Goal: Task Accomplishment & Management: Use online tool/utility

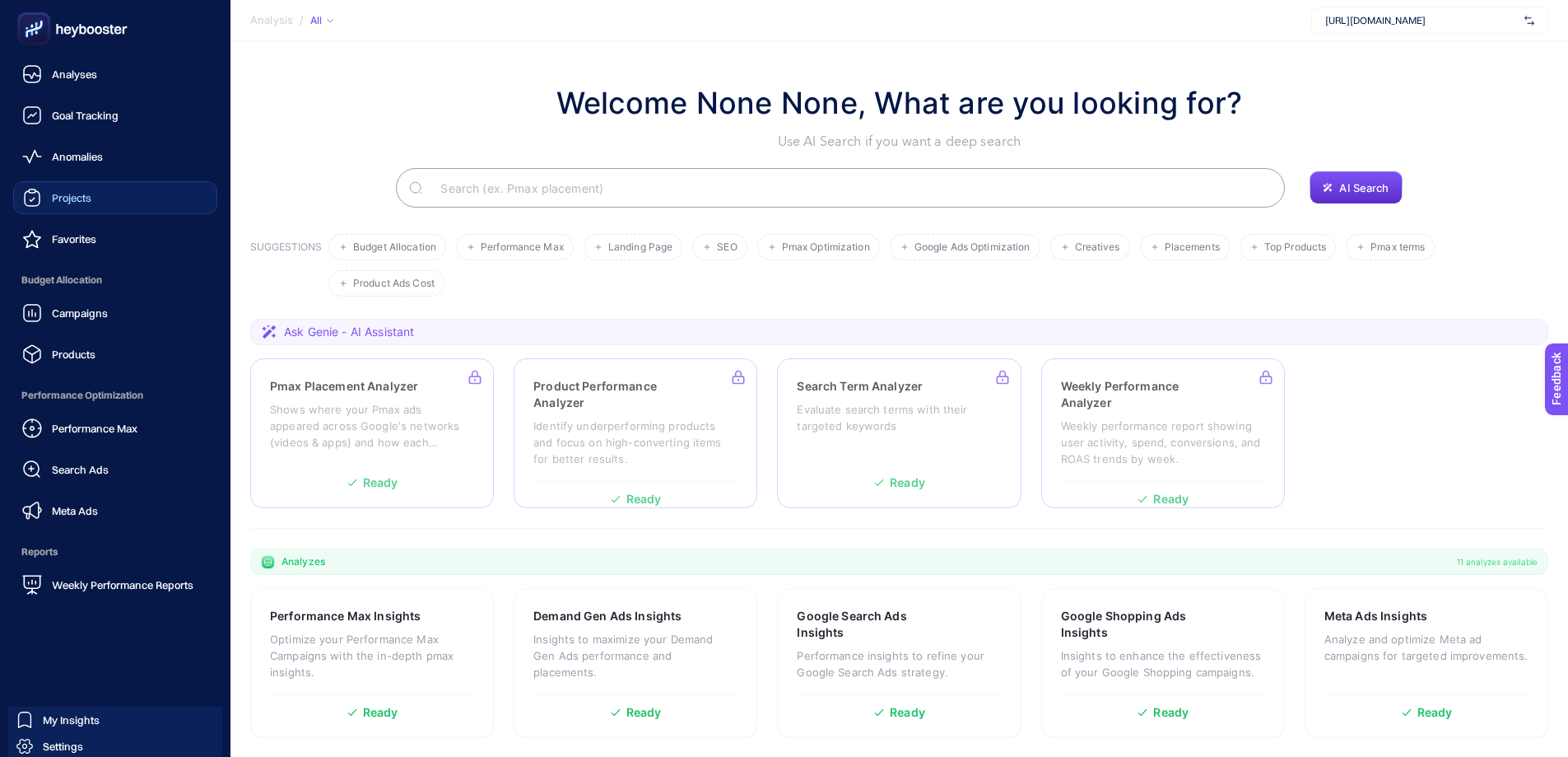
click at [104, 208] on link "Projects" at bounding box center [115, 197] width 204 height 33
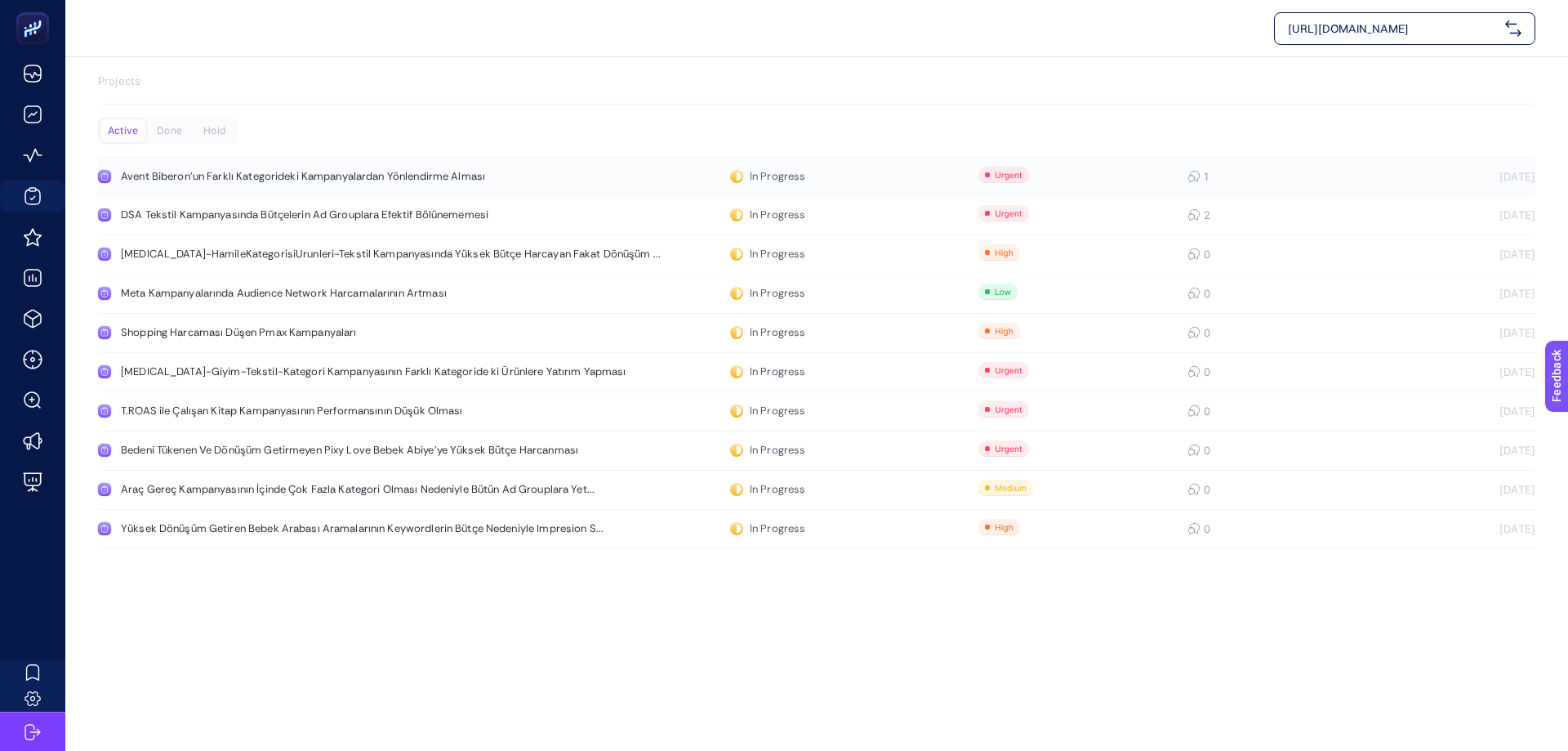
click at [244, 178] on div "Avent Biberon'un Farklı Kategorideki Kampanyalardan Yönlendirme Alması" at bounding box center [310, 176] width 378 height 13
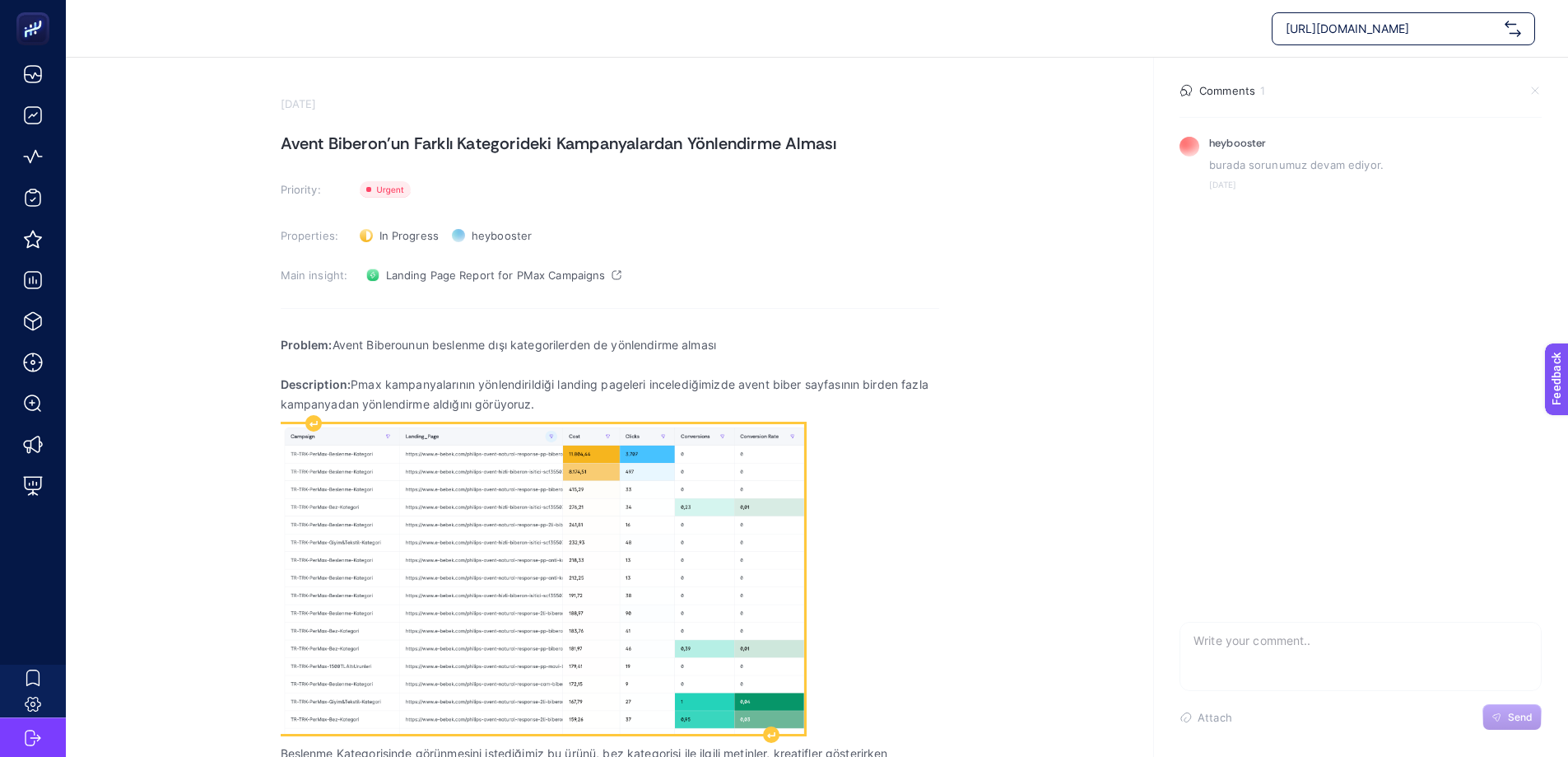
click at [619, 584] on img "Rich Text Editor. Editing area: main" at bounding box center [541, 578] width 523 height 309
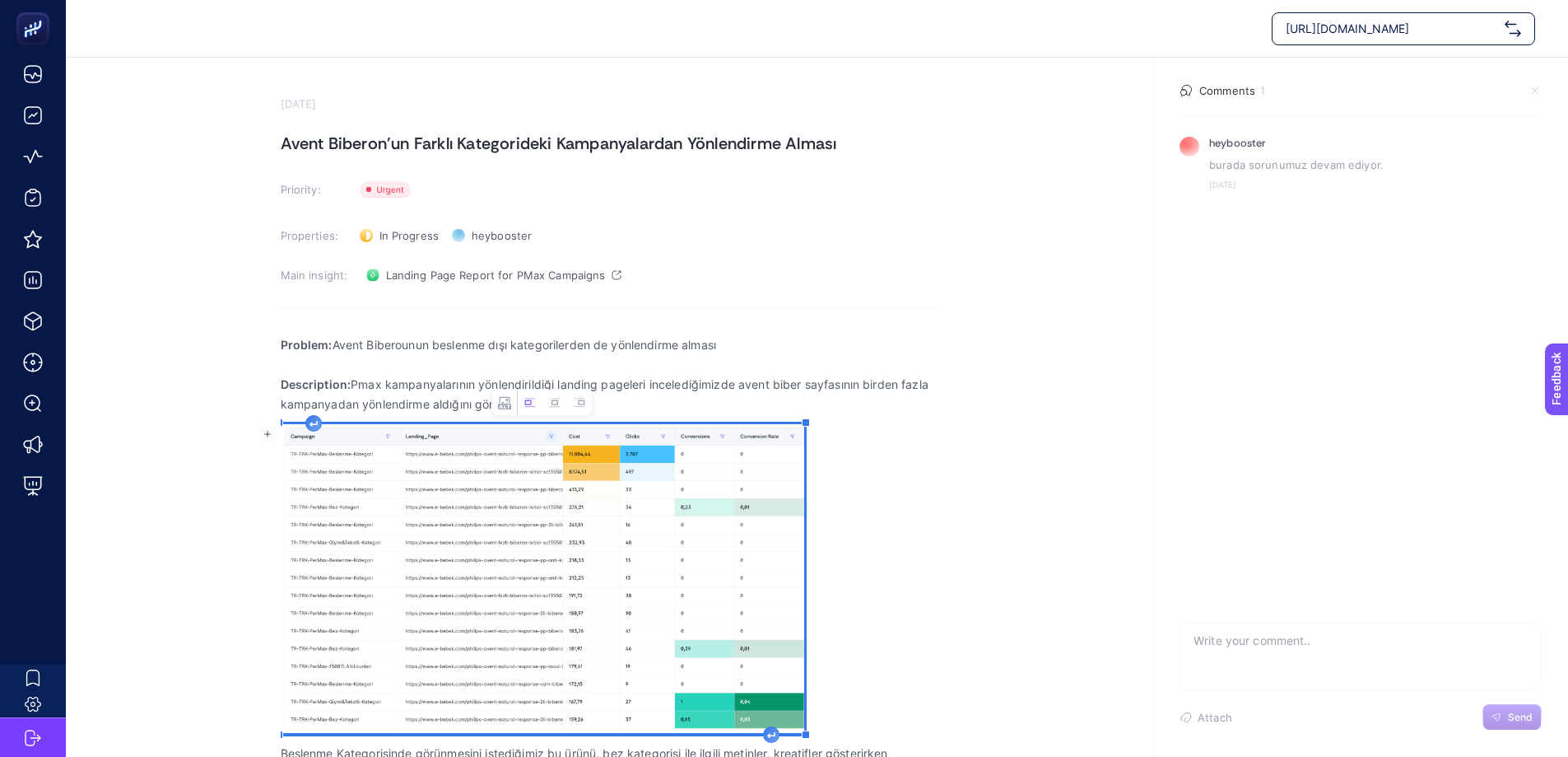
click at [619, 584] on img "Rich Text Editor. Editing area: main" at bounding box center [541, 578] width 523 height 309
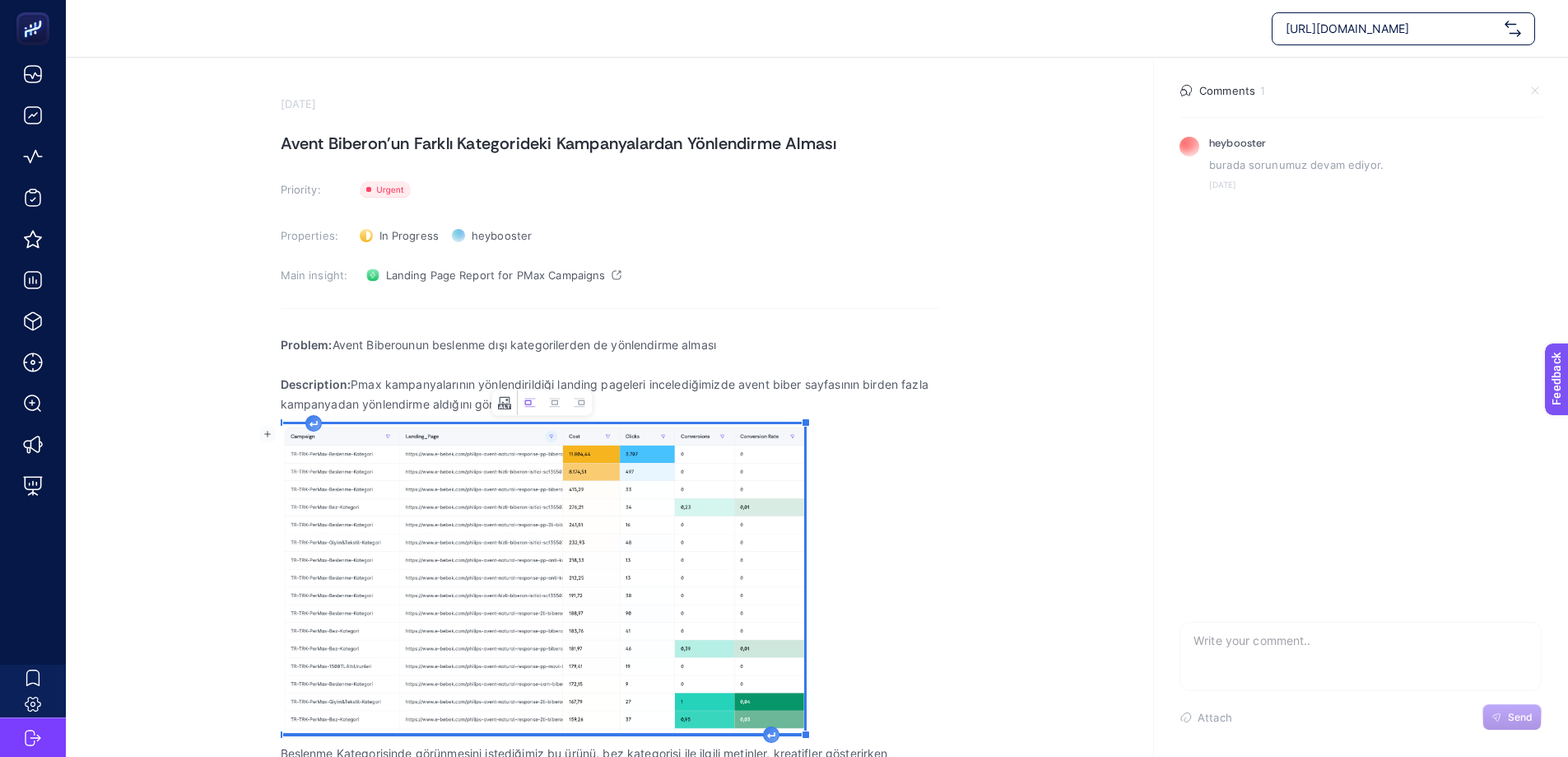
click at [509, 405] on icon "Image toolbar" at bounding box center [504, 402] width 13 height 13
click at [661, 396] on icon "button" at bounding box center [656, 392] width 10 height 10
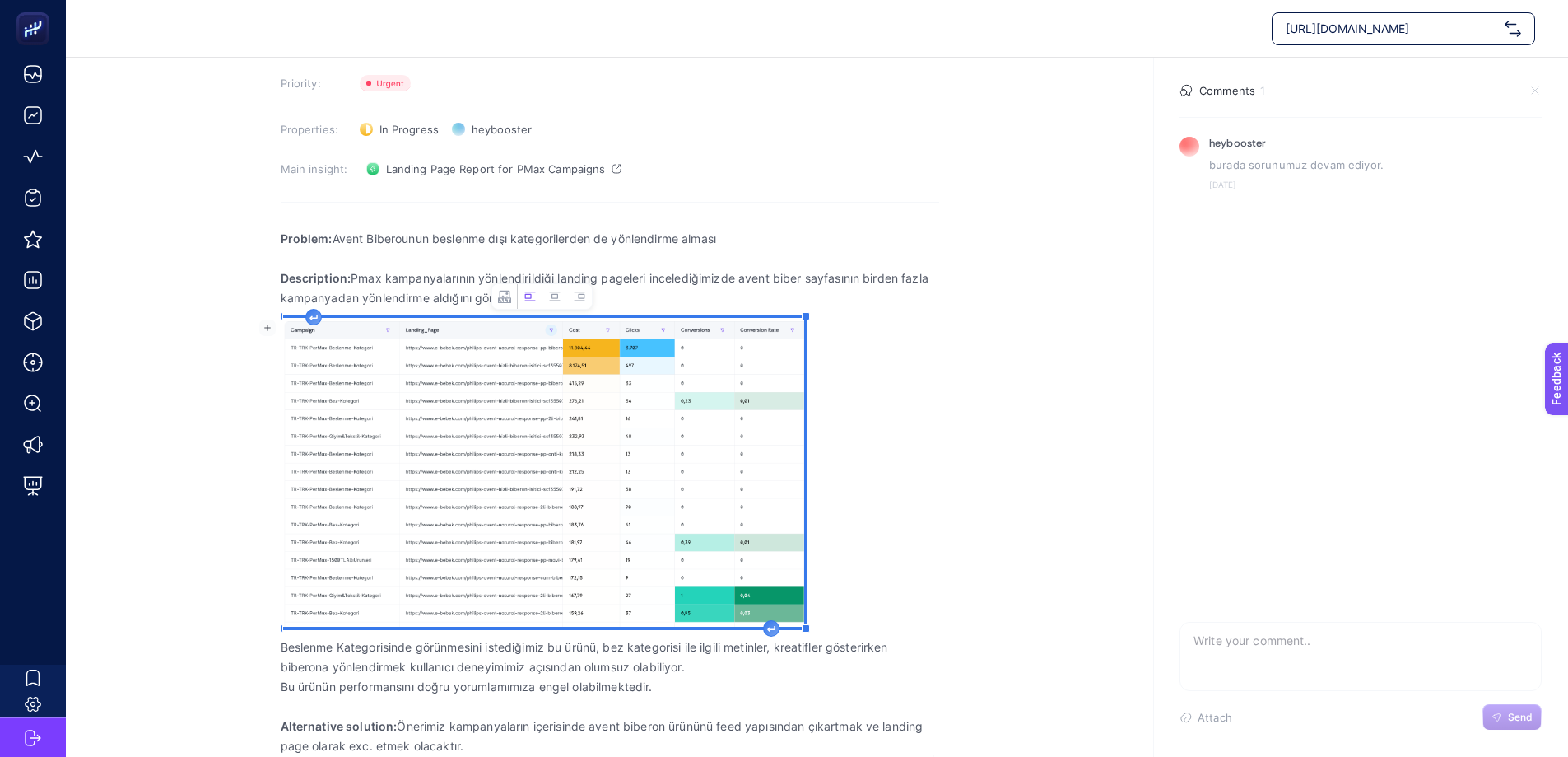
scroll to position [106, 0]
click at [1024, 417] on section "[DATE] Avent Biberon'un Farklı Kategorideki Kampanyalardan Yönlendirme Alması P…" at bounding box center [816, 355] width 1502 height 805
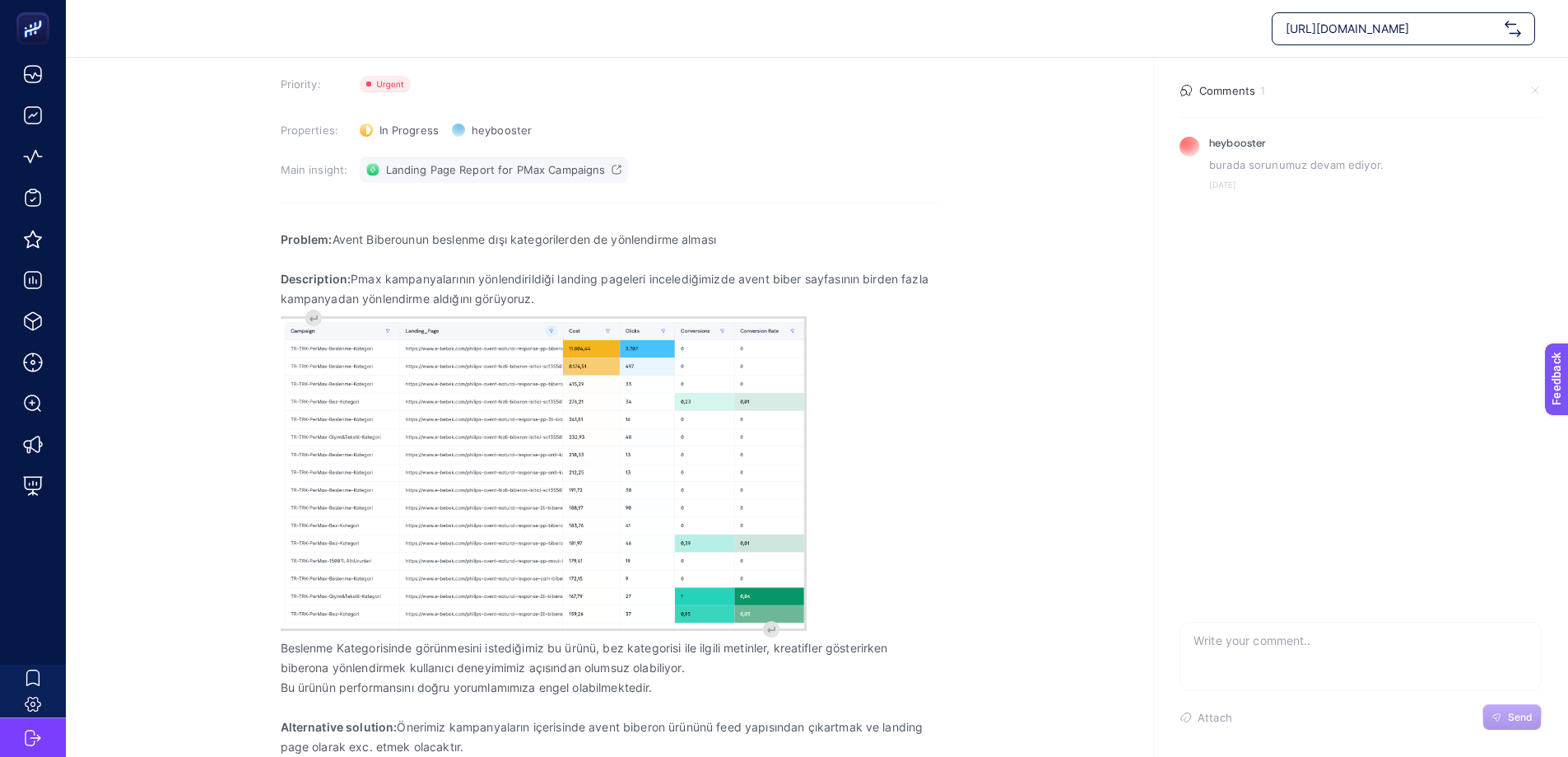
click at [523, 168] on span "Landing Page Report for PMax Campaigns" at bounding box center [496, 169] width 220 height 13
click at [350, 375] on img "Rich Text Editor. Editing area: main" at bounding box center [541, 472] width 523 height 309
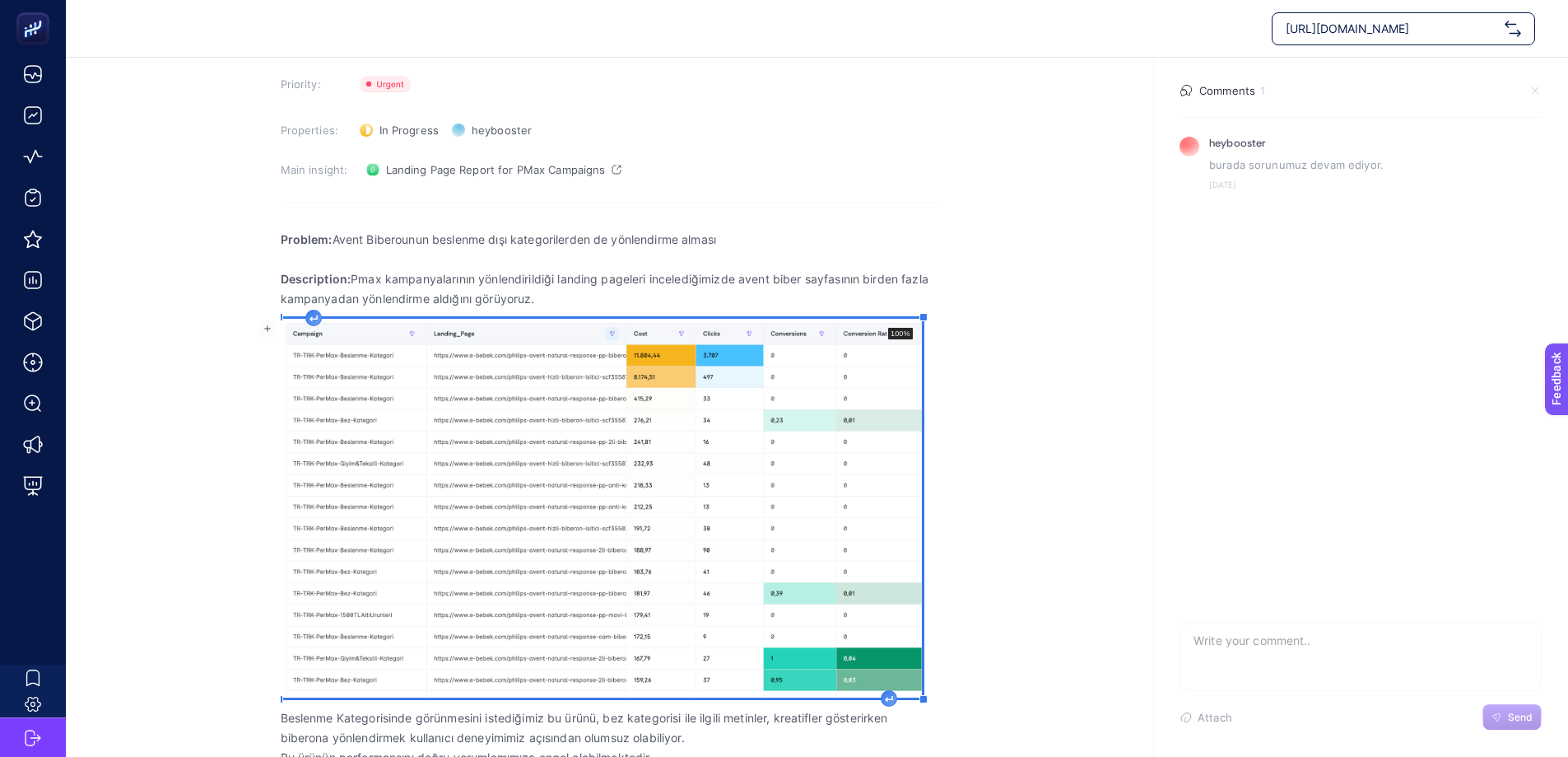
drag, startPoint x: 805, startPoint y: 317, endPoint x: 1079, endPoint y: 228, distance: 288.1
click at [1079, 228] on section "[DATE] Avent Biberon'un Farklı Kategorideki Kampanyalardan Yönlendirme Alması P…" at bounding box center [816, 389] width 1502 height 875
drag, startPoint x: 921, startPoint y: 315, endPoint x: 986, endPoint y: 258, distance: 86.5
click at [986, 258] on section "[DATE] Avent Biberon'un Farklı Kategorideki Kampanyalardan Yönlendirme Alması P…" at bounding box center [816, 389] width 1502 height 875
click at [892, 698] on icon "Rich Text Editor. Editing area: main" at bounding box center [889, 699] width 7 height 5
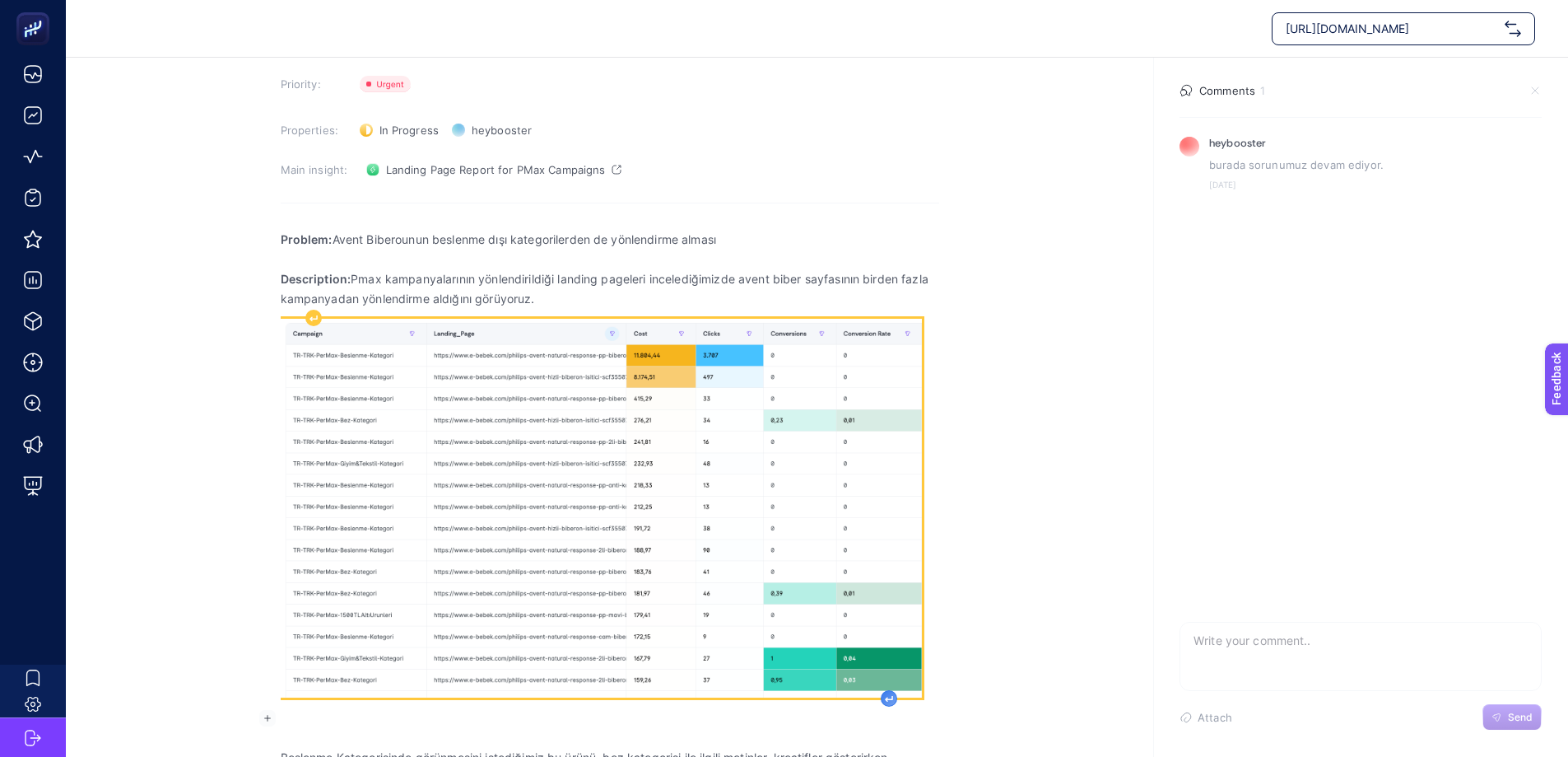
click at [891, 698] on icon "Rich Text Editor. Editing area: main" at bounding box center [889, 699] width 9 height 7
click at [893, 647] on img "Rich Text Editor. Editing area: main" at bounding box center [600, 508] width 641 height 379
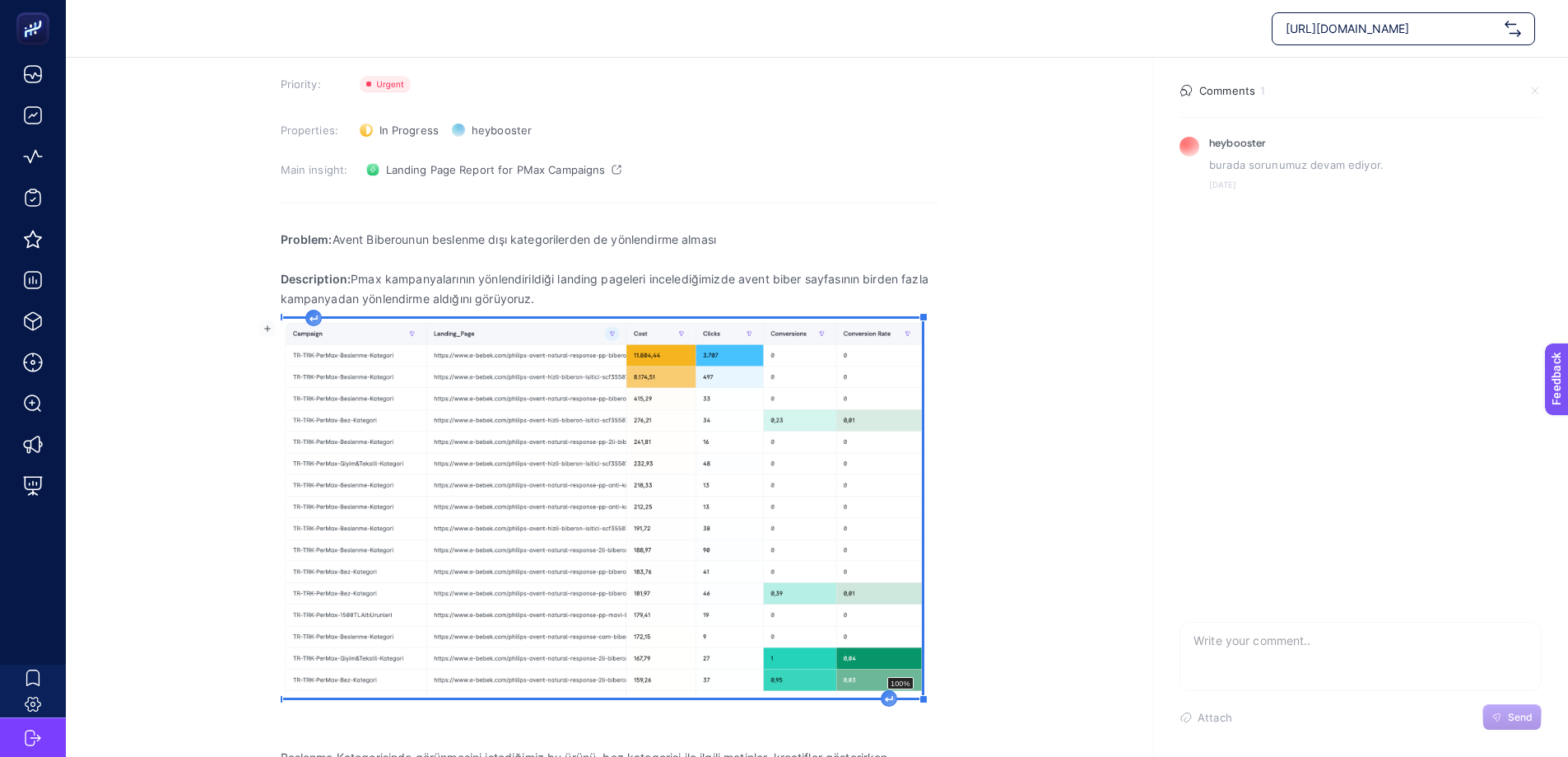
drag, startPoint x: 924, startPoint y: 703, endPoint x: 981, endPoint y: 763, distance: 82.8
click at [981, 651] on html "[URL][DOMAIN_NAME] [DATE] Avent Biberon'un Farklı Kategorideki Kampanyalardan Y…" at bounding box center [784, 273] width 1568 height 757
click at [1532, 88] on icon at bounding box center [1534, 90] width 13 height 13
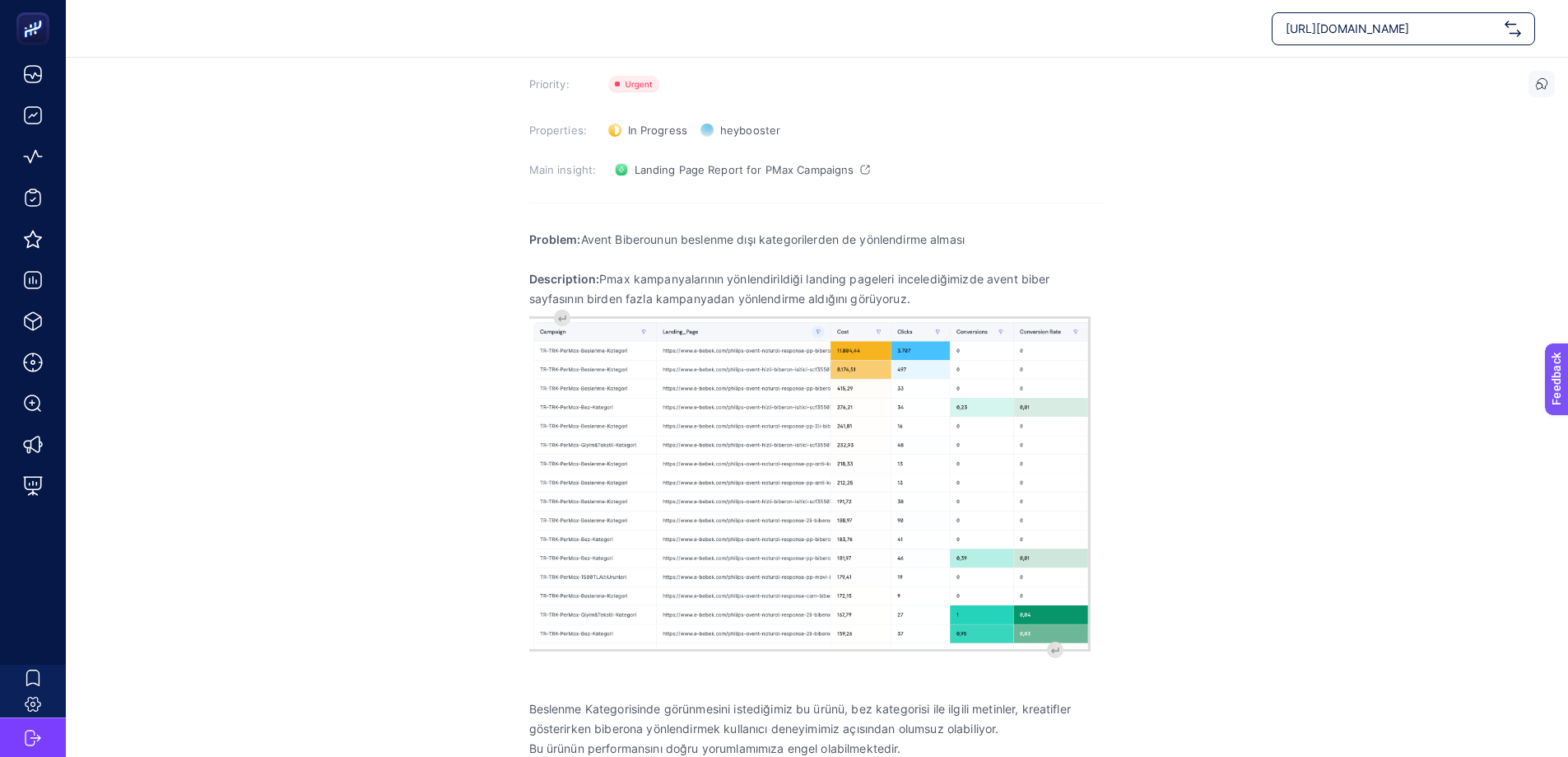
click at [936, 356] on img "Rich Text Editor. Editing area: main" at bounding box center [809, 484] width 559 height 330
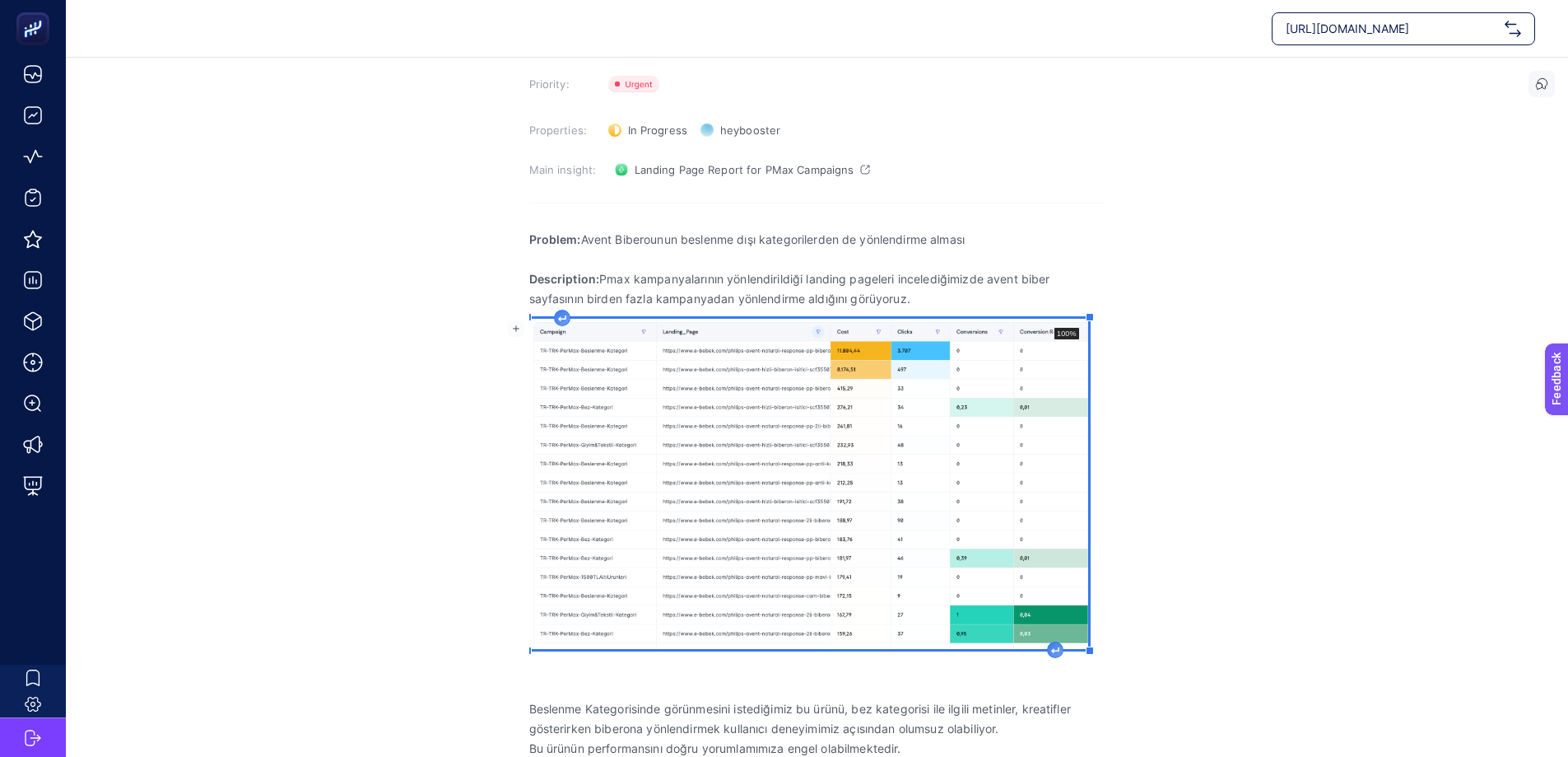
drag, startPoint x: 1092, startPoint y: 319, endPoint x: 1192, endPoint y: 266, distance: 113.2
click at [1192, 266] on section "[DATE] Avent Biberon'un Farklı Kategorideki Kampanyalardan Yönlendirme Alması P…" at bounding box center [816, 385] width 1502 height 865
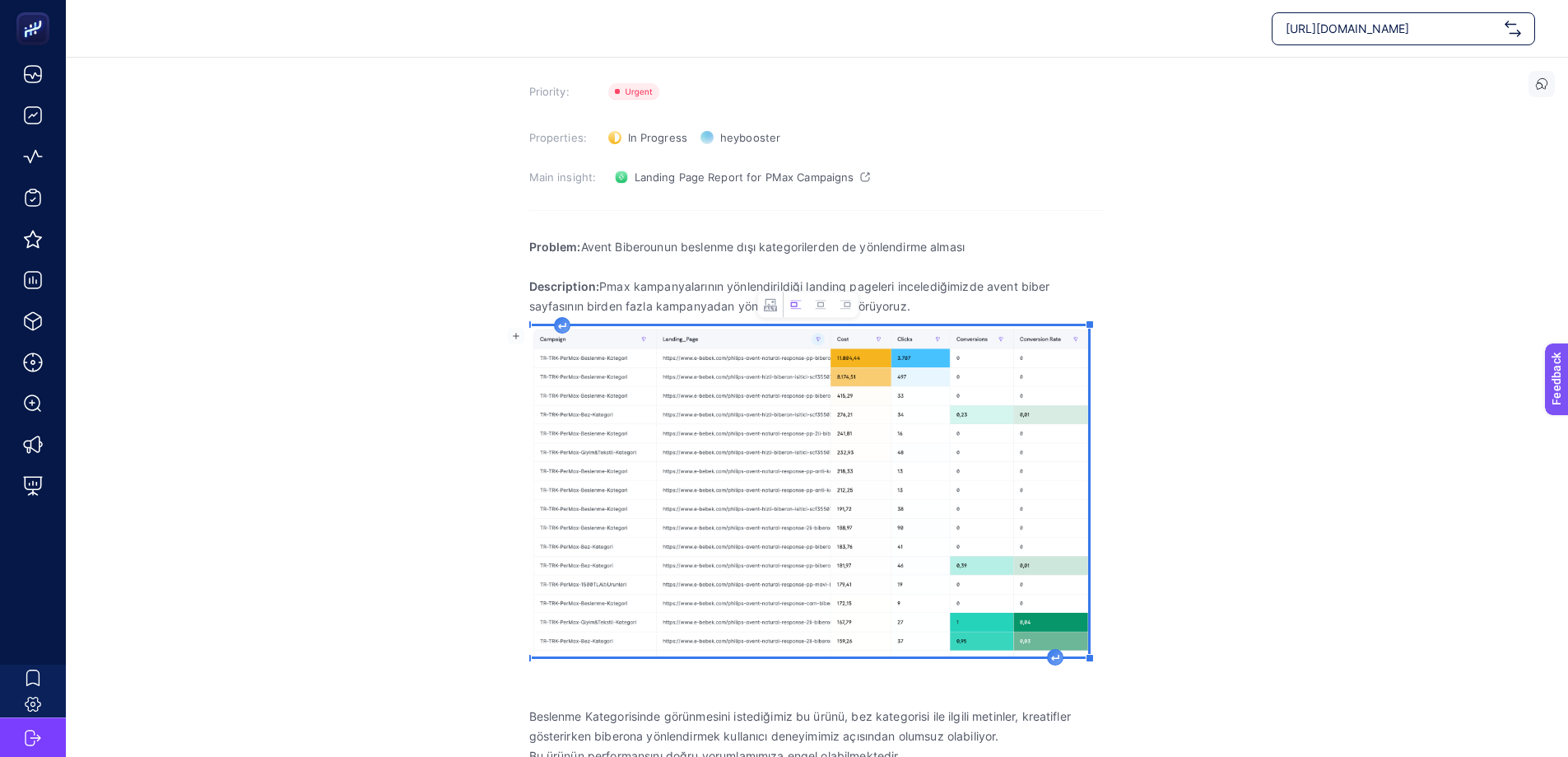
scroll to position [0, 0]
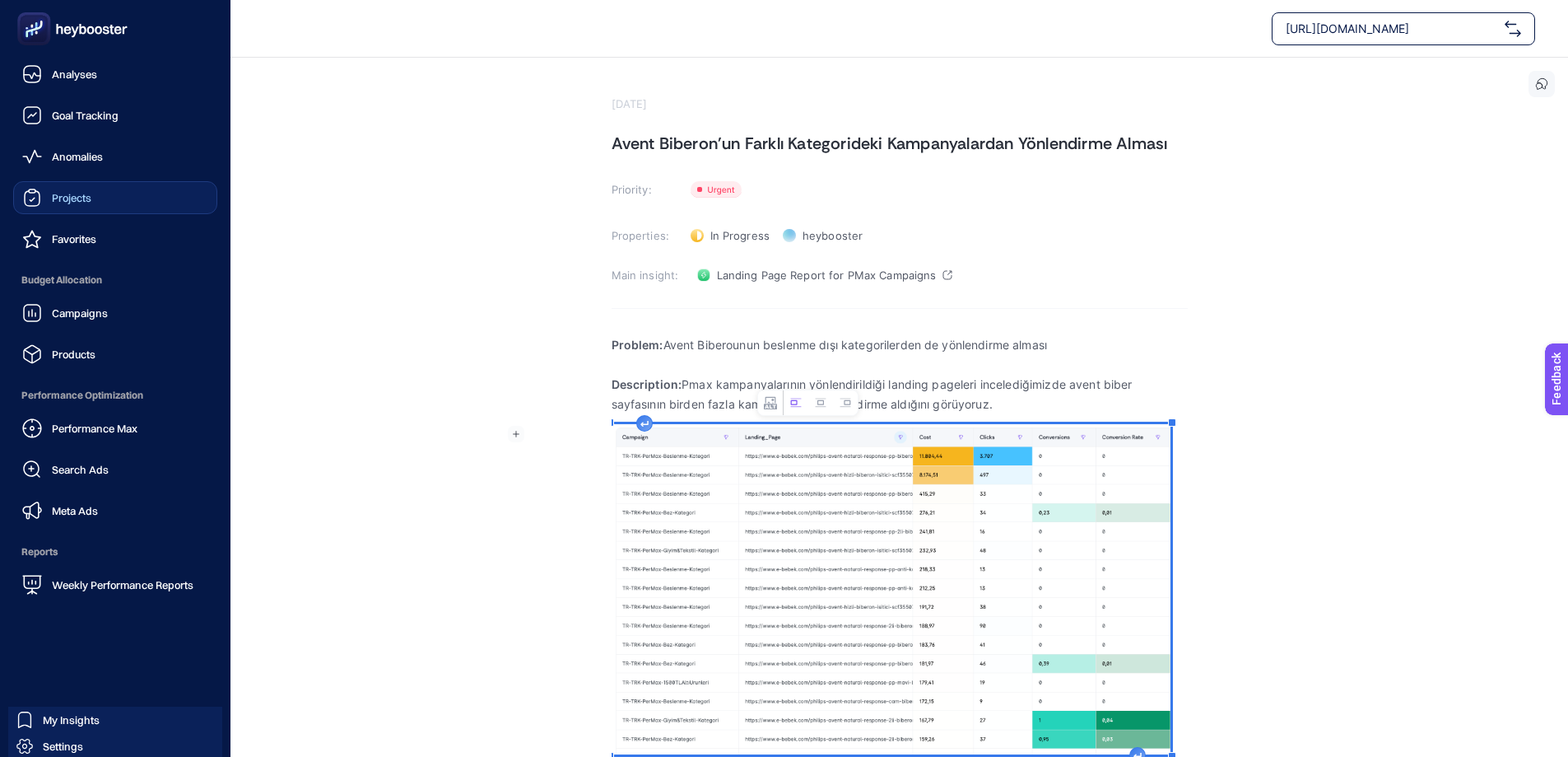
click at [89, 189] on div "Projects" at bounding box center [57, 197] width 69 height 20
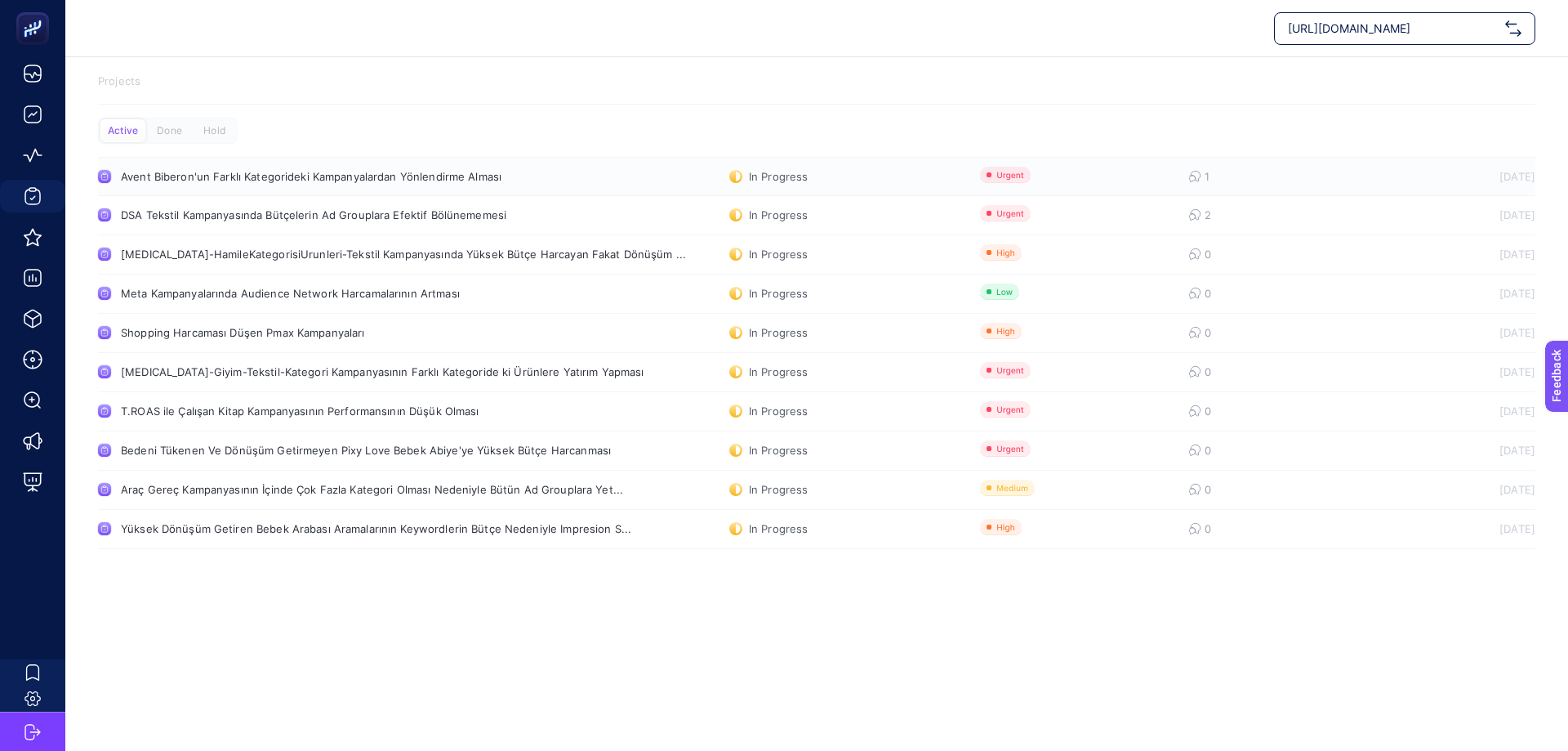
click at [392, 175] on div "Avent Biberon'un Farklı Kategorideki Kampanyalardan Yönlendirme Alması" at bounding box center [311, 176] width 380 height 13
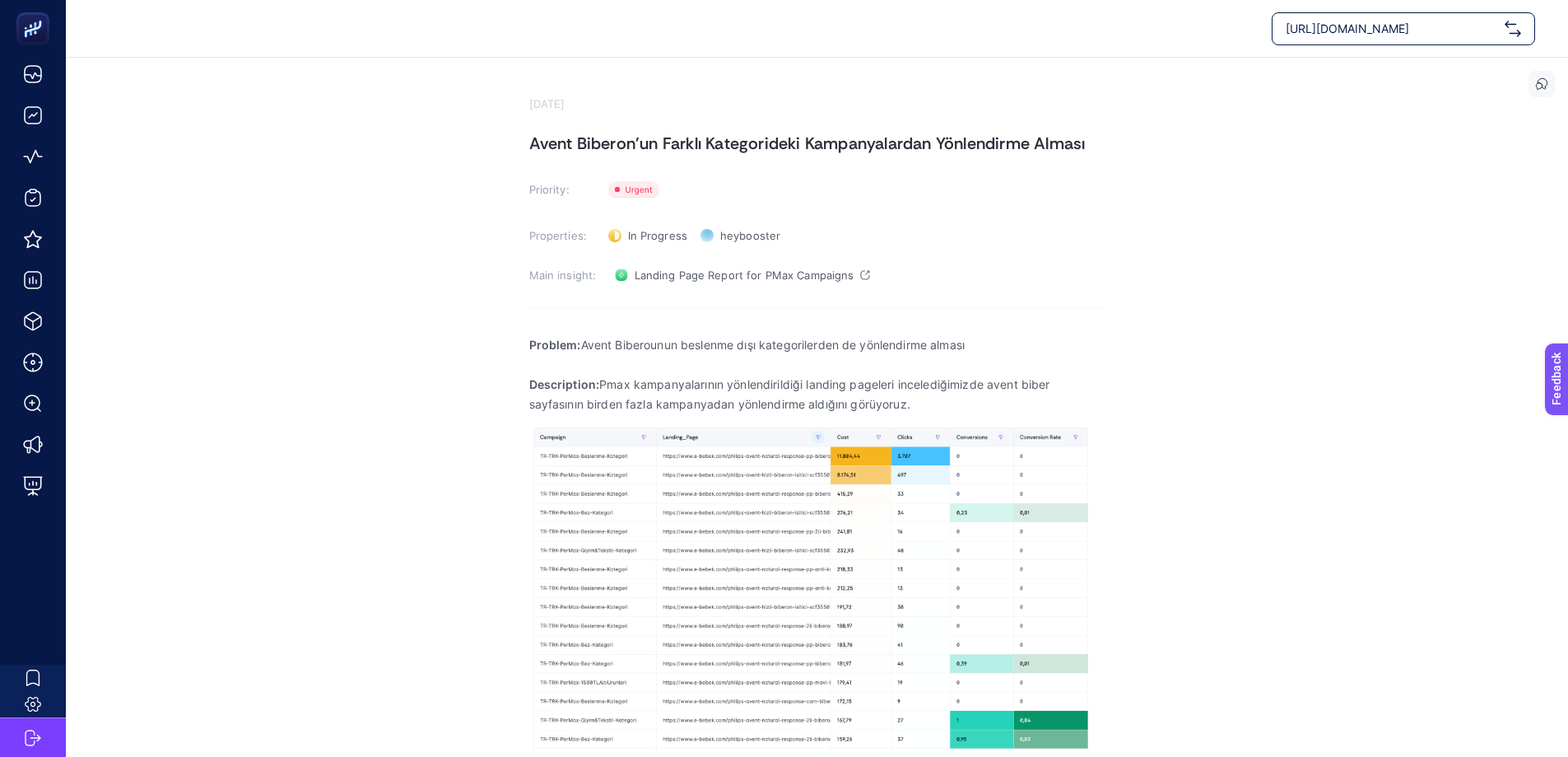
click at [1540, 87] on icon at bounding box center [1541, 83] width 13 height 13
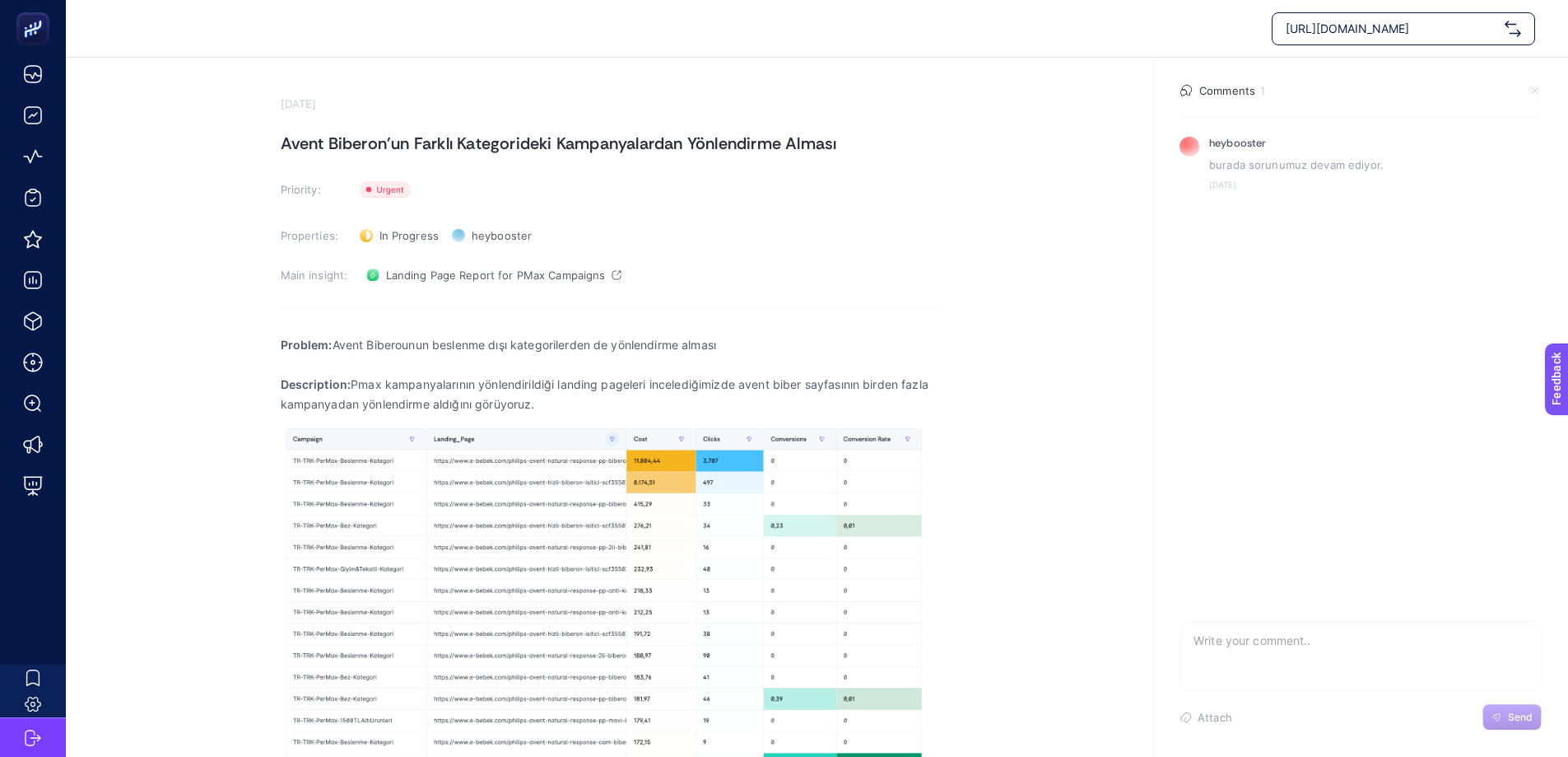
drag, startPoint x: 1231, startPoint y: 628, endPoint x: 1230, endPoint y: 637, distance: 9.1
click at [1230, 634] on textarea at bounding box center [1360, 648] width 361 height 53
type textarea "gerekli hariçlemeler yapıldı"
click at [1523, 715] on span "Send" at bounding box center [1520, 716] width 25 height 13
click at [378, 233] on div "In Progress Status" at bounding box center [399, 235] width 93 height 26
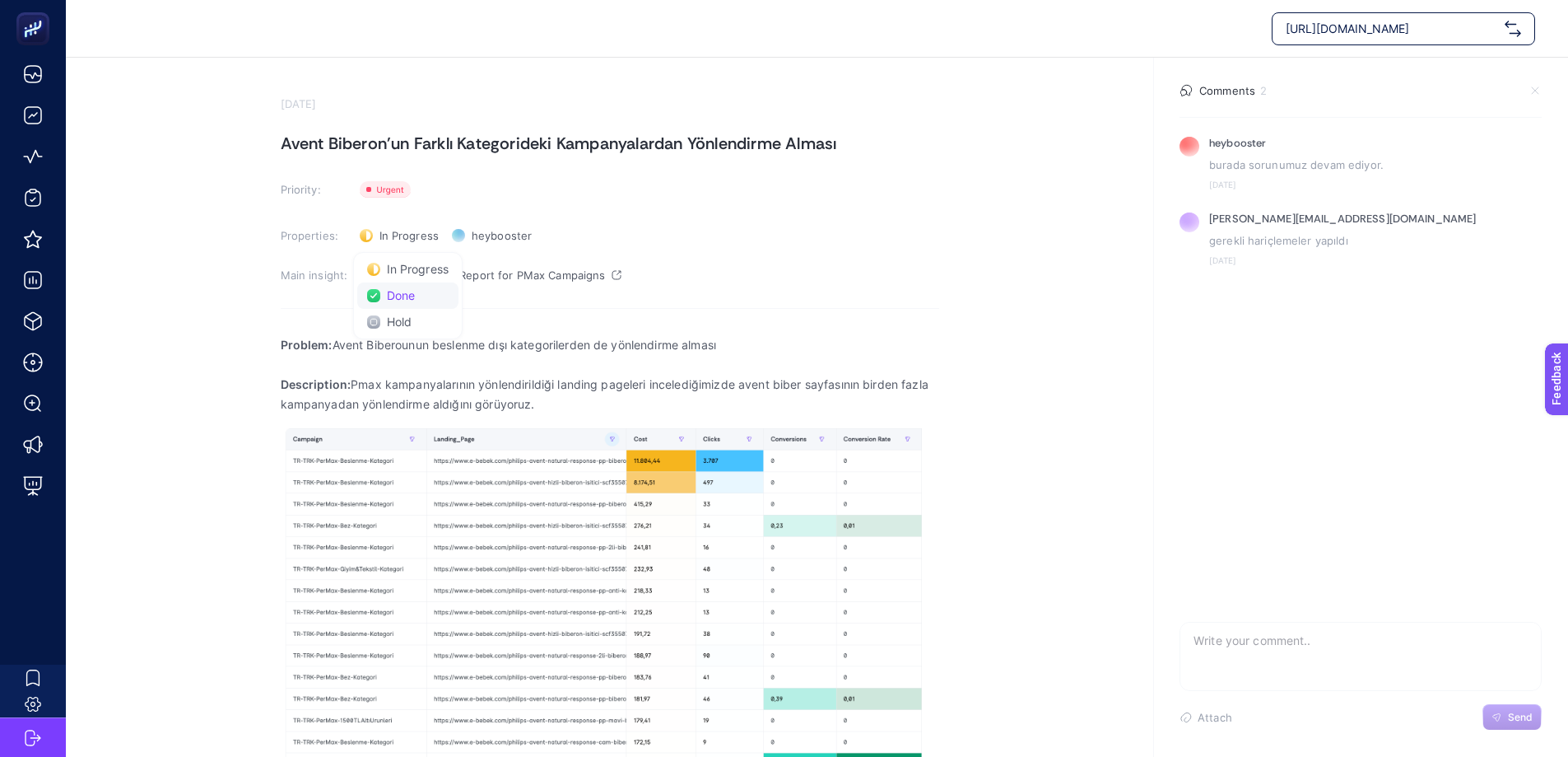
click at [401, 294] on span "Done" at bounding box center [400, 295] width 29 height 13
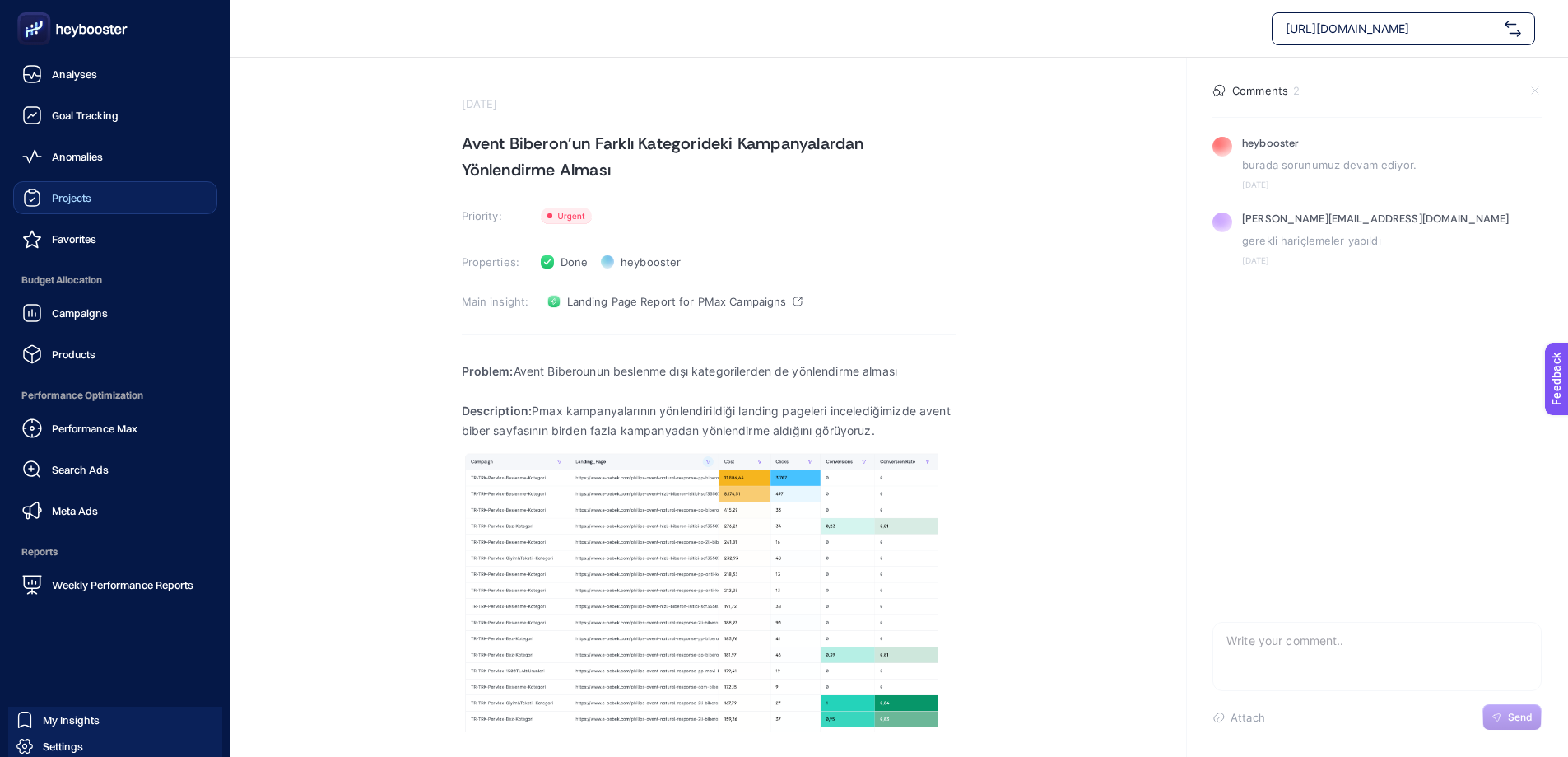
click at [71, 200] on span "Projects" at bounding box center [72, 197] width 40 height 13
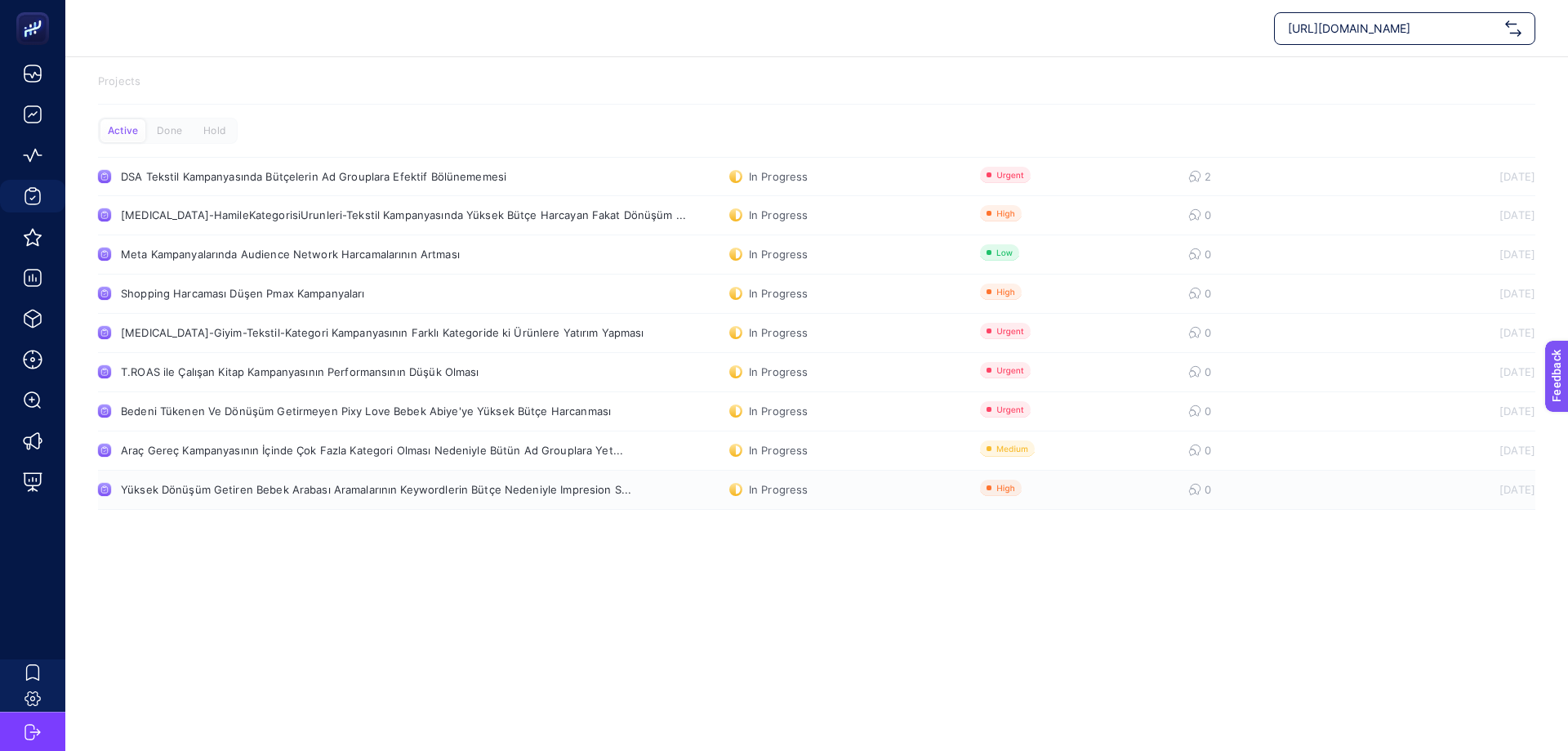
click at [371, 494] on div "Yüksek Dönüşüm Getiren Bebek Arabası Aramalarının Keywordlerin Bütçe Nedeniyle …" at bounding box center [376, 488] width 511 height 13
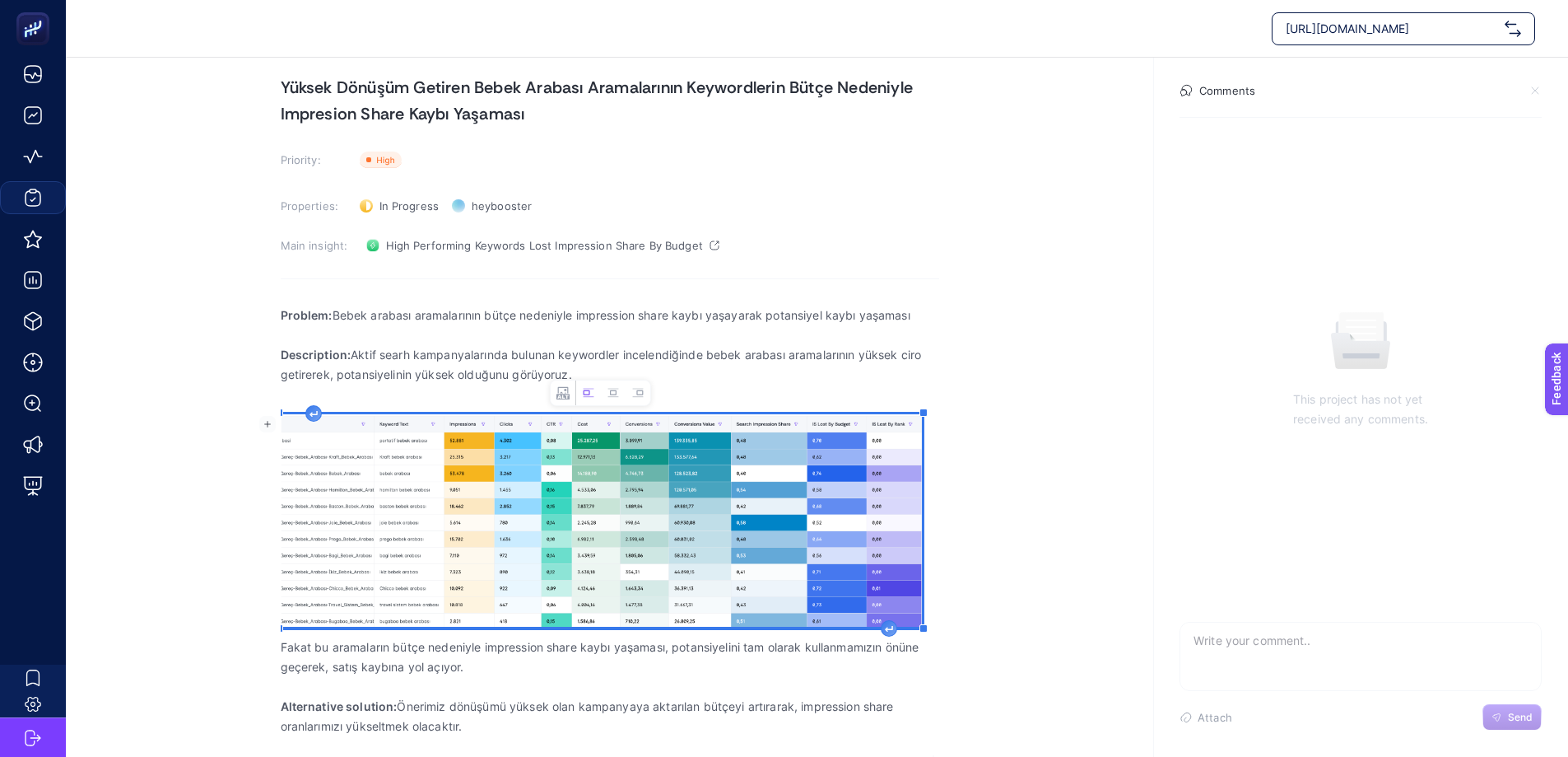
scroll to position [56, 0]
click at [842, 465] on img "Rich Text Editor. Editing area: main" at bounding box center [600, 521] width 641 height 213
drag, startPoint x: 925, startPoint y: 409, endPoint x: 1027, endPoint y: 368, distance: 109.9
click at [1027, 368] on section "[PERSON_NAME][DATE] Yüksek Dönüşüm Getiren Bebek Arabası Aramalarının Keywordle…" at bounding box center [816, 379] width 1502 height 754
drag, startPoint x: 923, startPoint y: 631, endPoint x: 952, endPoint y: 667, distance: 46.2
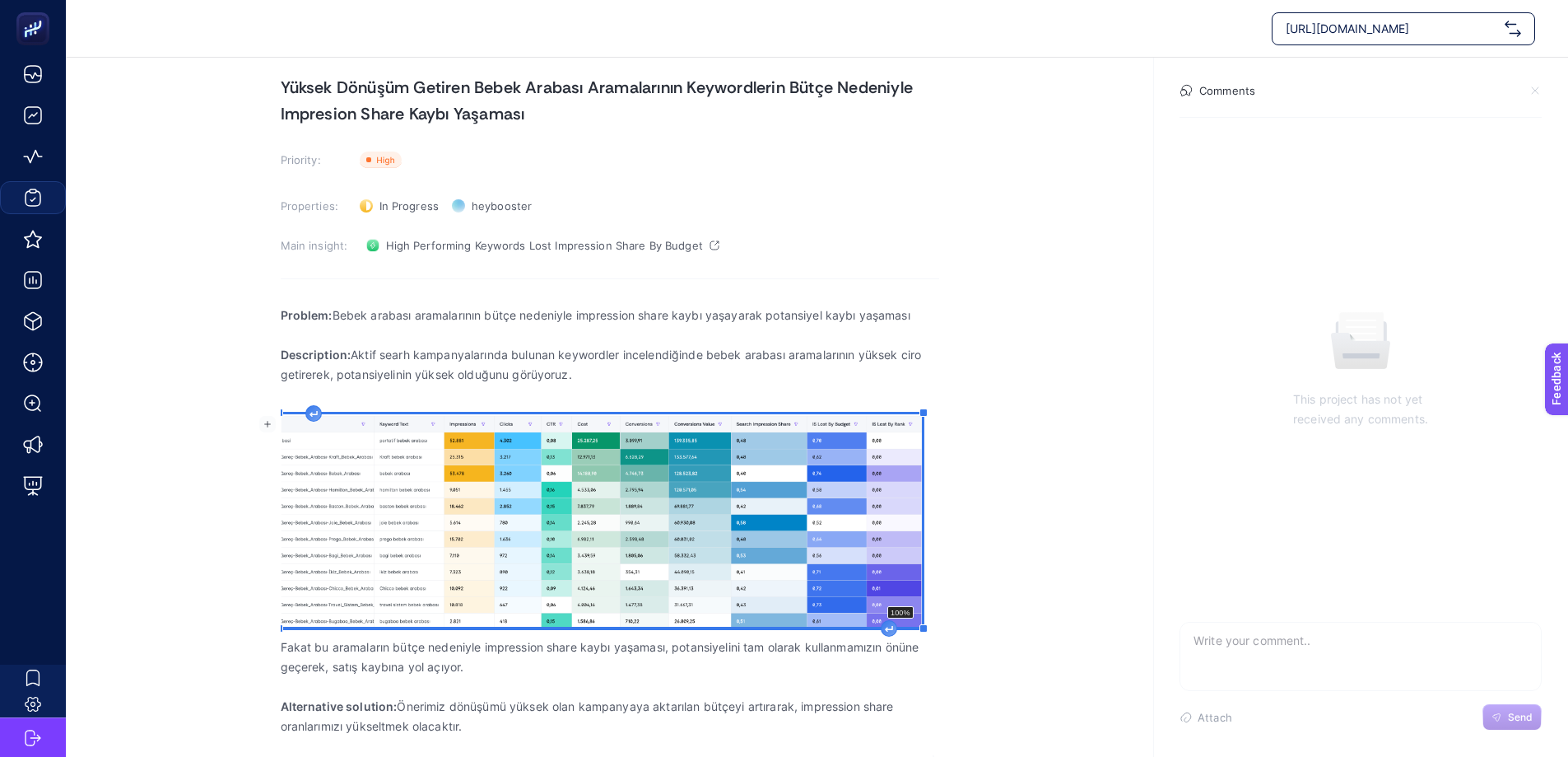
click at [952, 667] on section "[PERSON_NAME][DATE] Yüksek Dönüşüm Getiren Bebek Arabası Aramalarının Keywordle…" at bounding box center [816, 379] width 1502 height 754
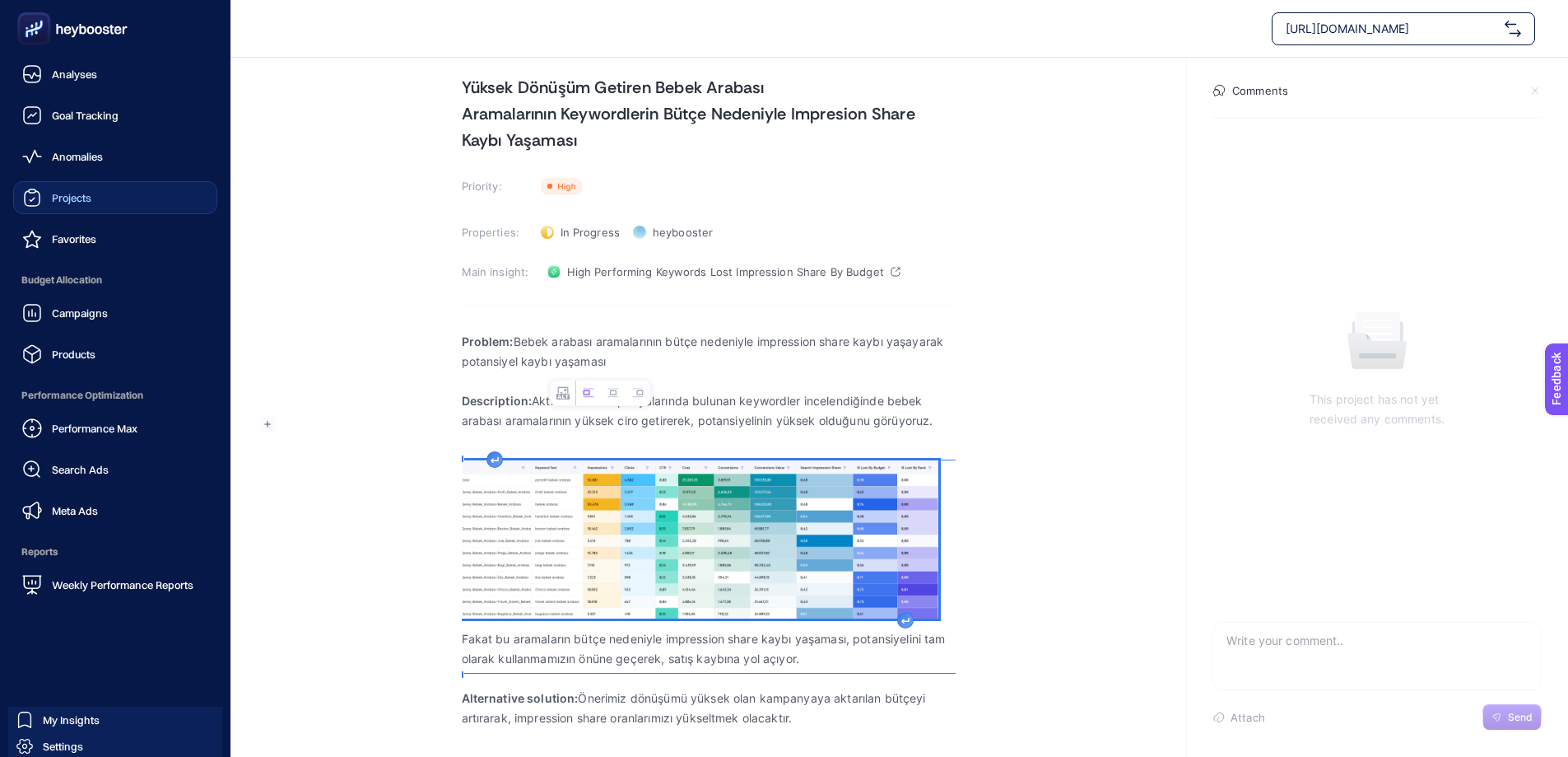
click at [81, 196] on span "Projects" at bounding box center [72, 197] width 40 height 13
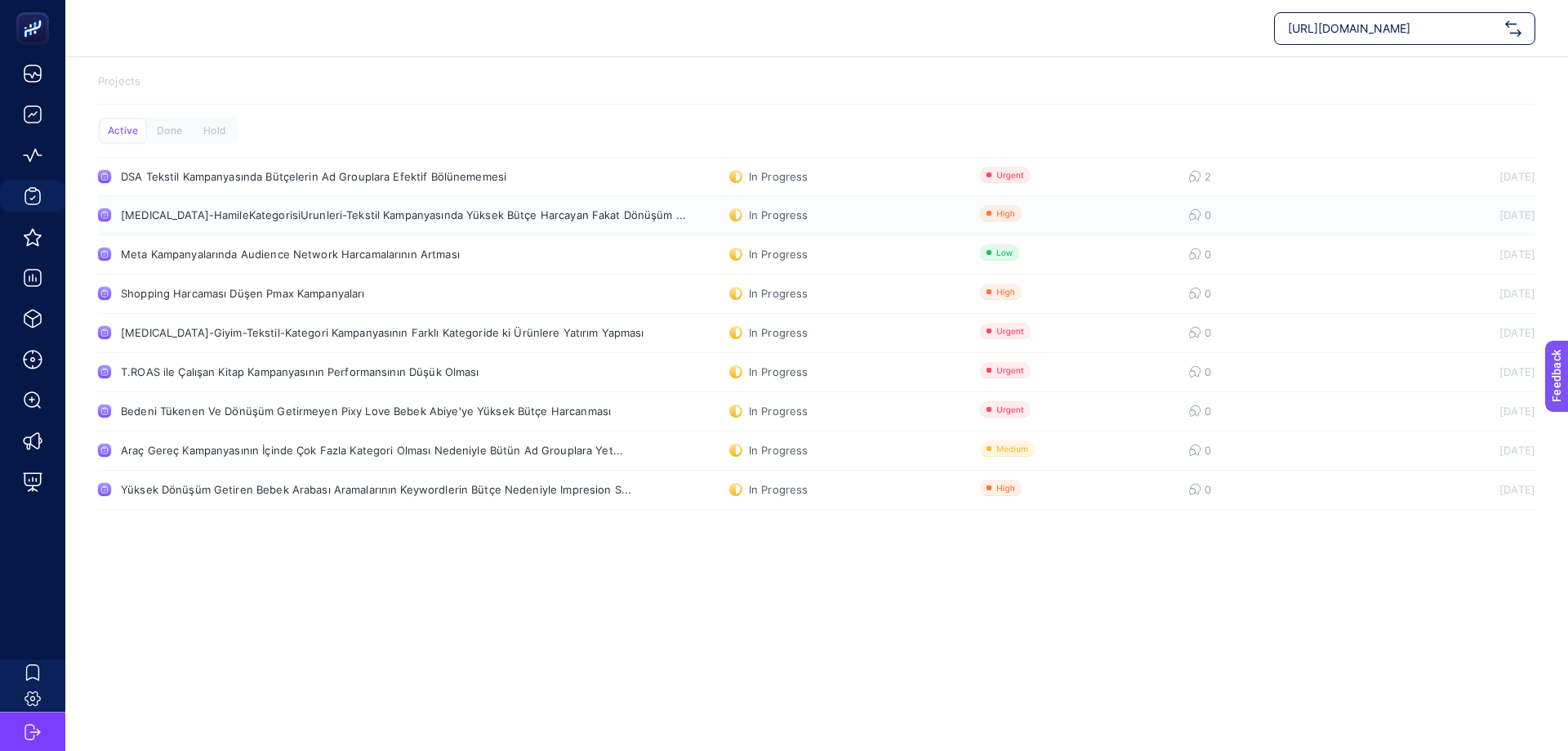
click at [416, 210] on div "[MEDICAL_DATA]-HamileKategorisiUrunleri-Tekstil Kampanyasında Yüksek Bütçe Harc…" at bounding box center [386, 215] width 531 height 13
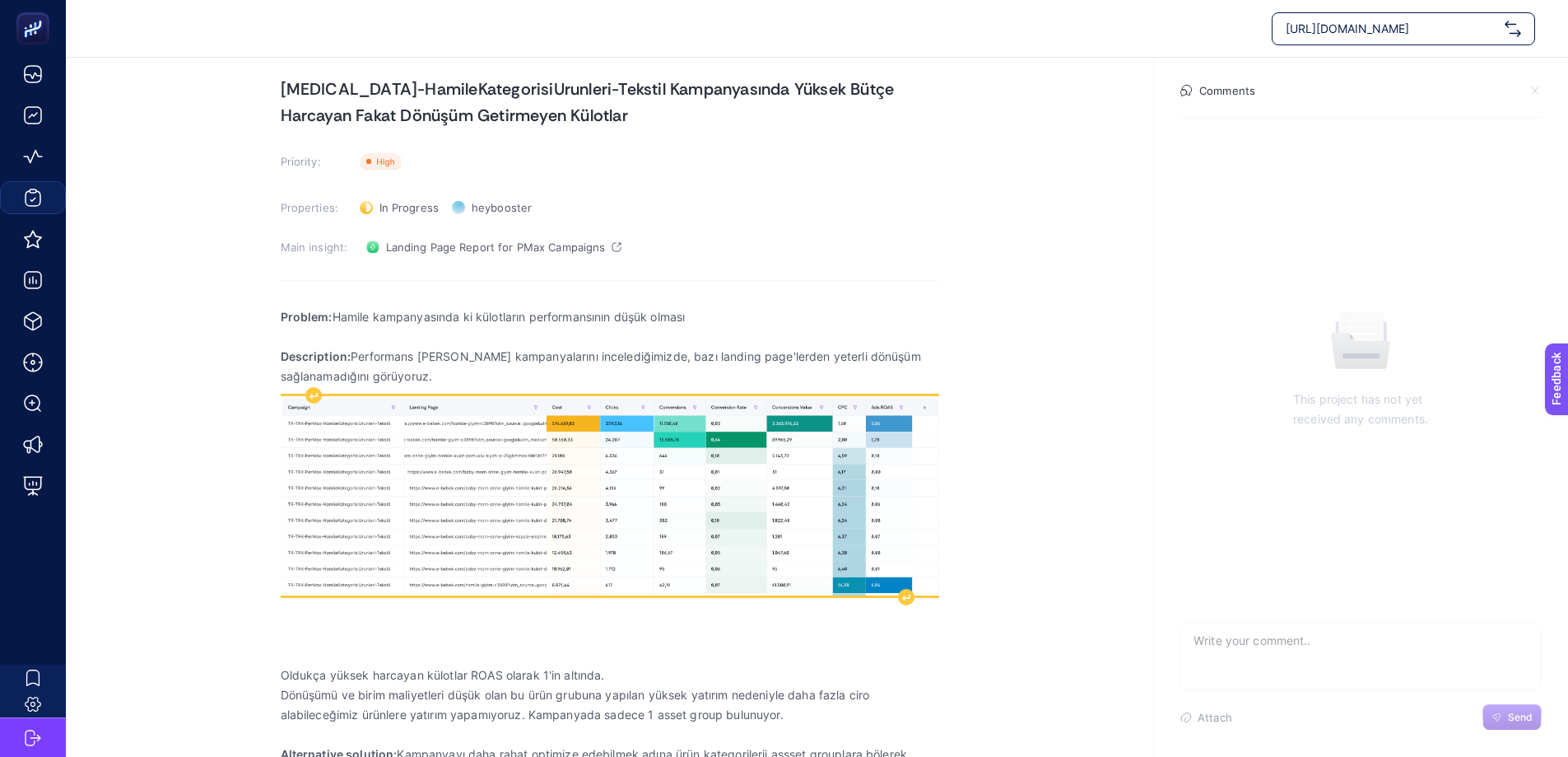
scroll to position [82, 0]
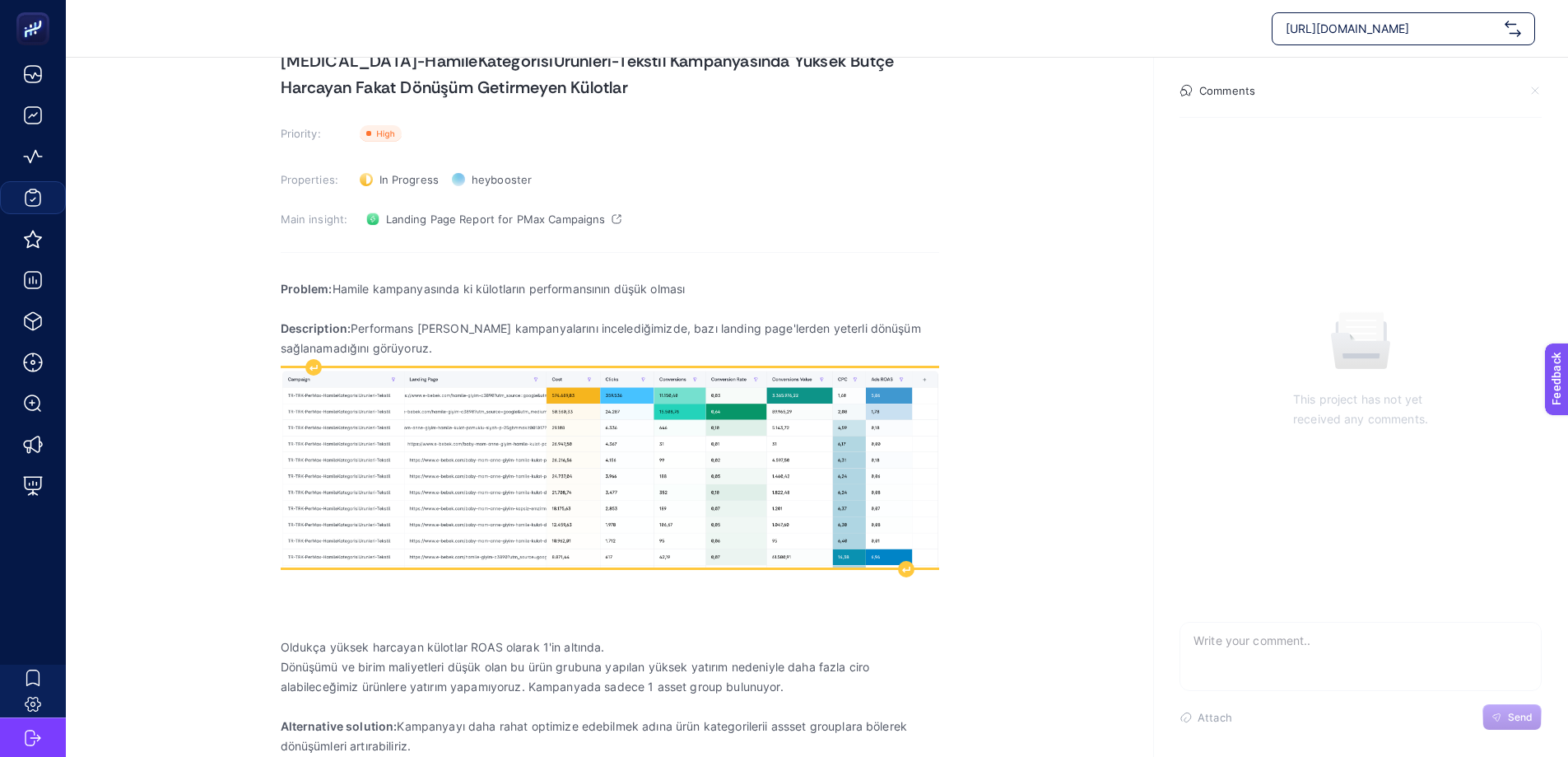
click at [879, 482] on img "Rich Text Editor. Editing area: main" at bounding box center [609, 467] width 658 height 199
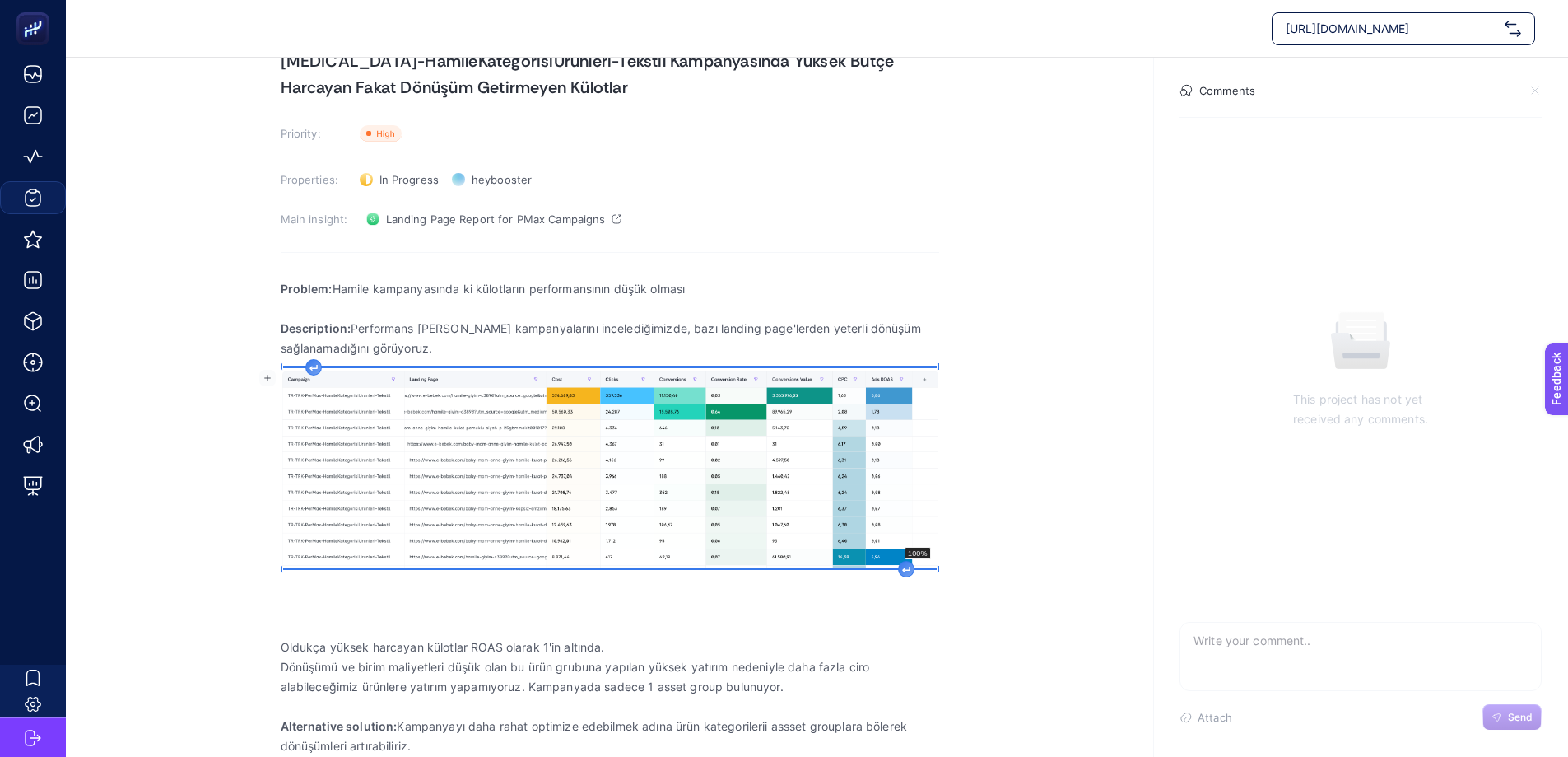
drag, startPoint x: 936, startPoint y: 571, endPoint x: 967, endPoint y: 615, distance: 53.8
click at [967, 615] on section "[DATE] [MEDICAL_DATA]-HamileKategorisiUrunleri-Tekstil Kampanyasında Yüksek Büt…" at bounding box center [816, 375] width 1502 height 800
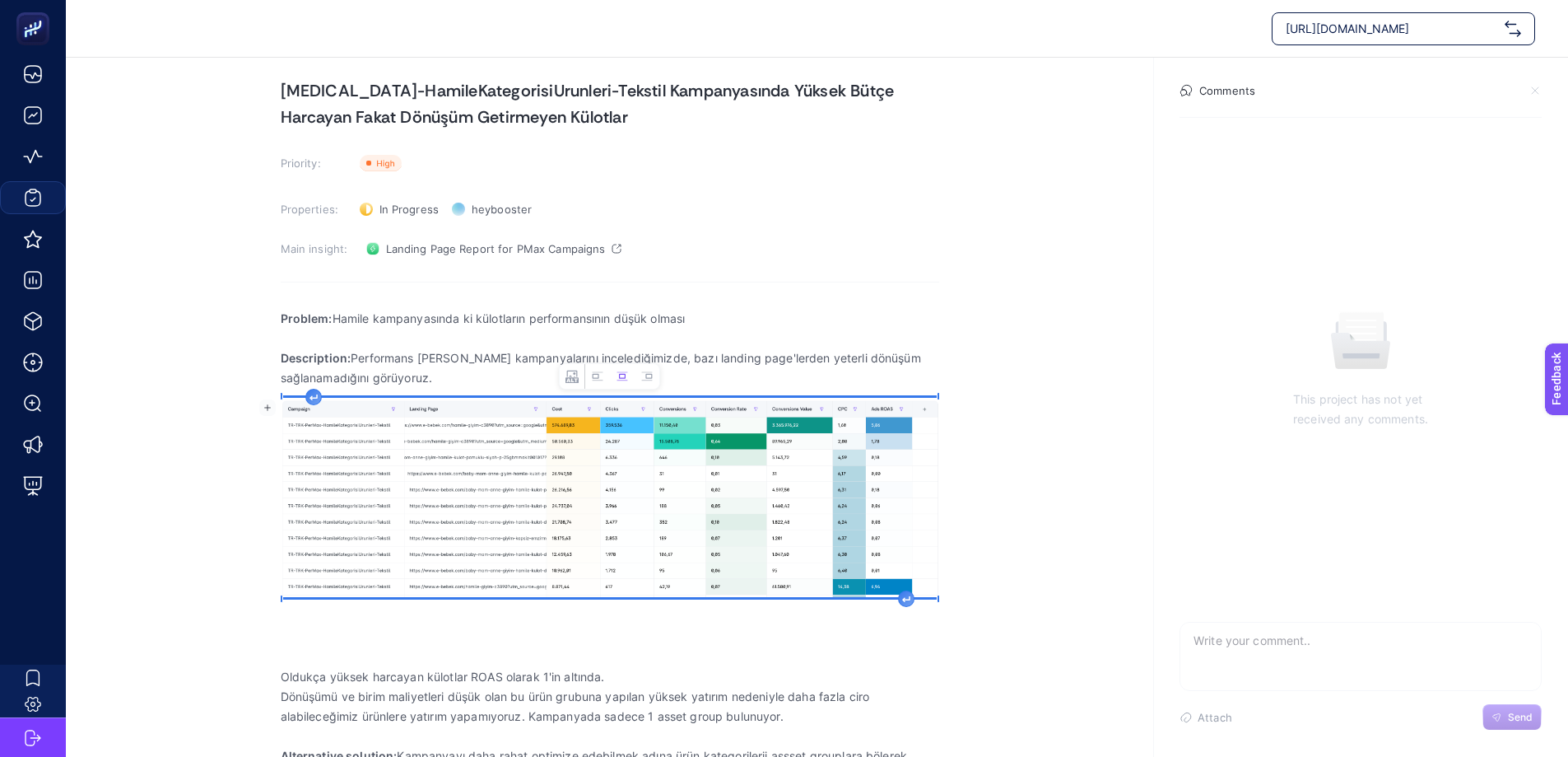
scroll to position [0, 0]
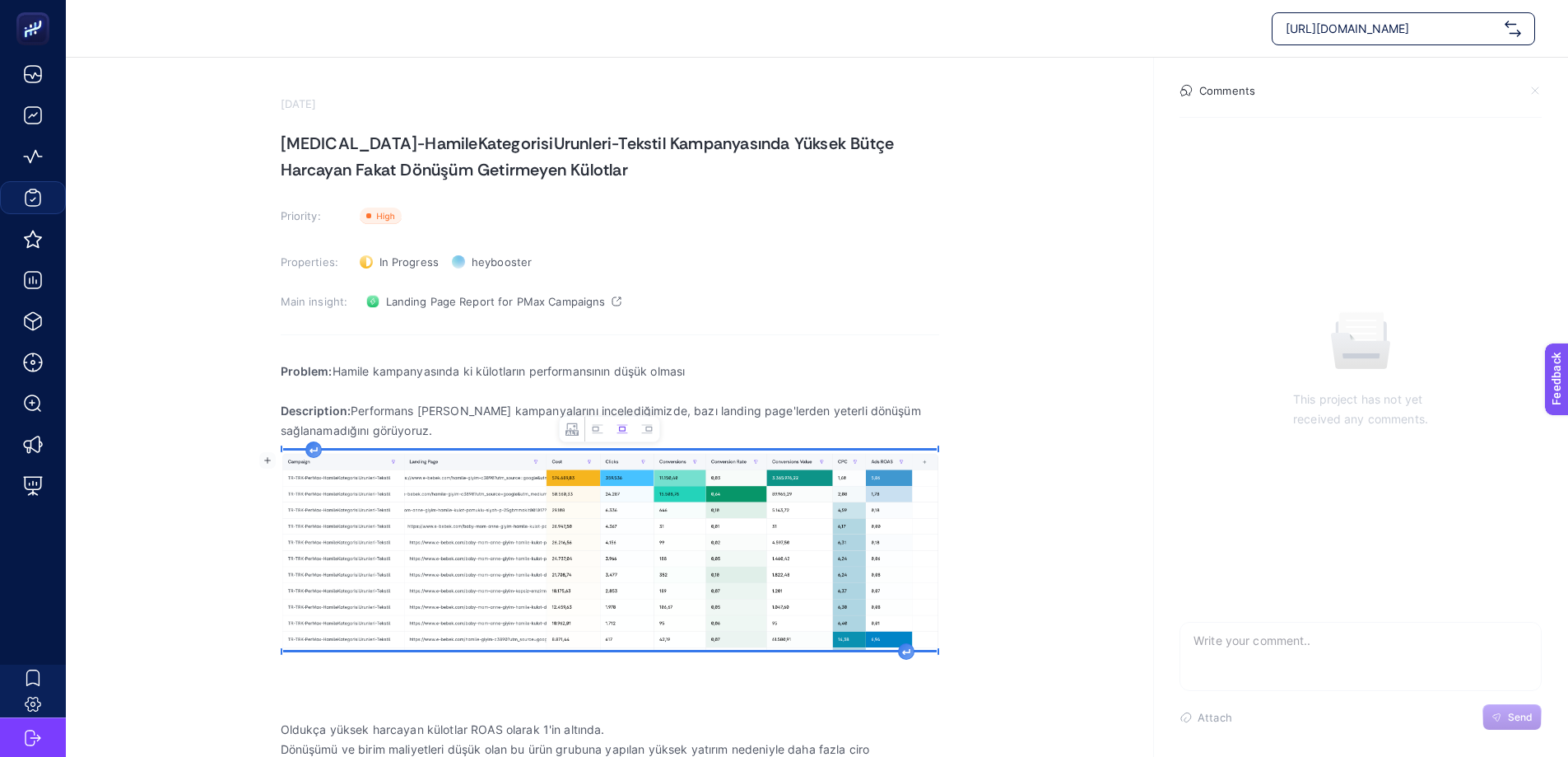
click at [611, 536] on img "Rich Text Editor. Editing area: main" at bounding box center [609, 550] width 658 height 199
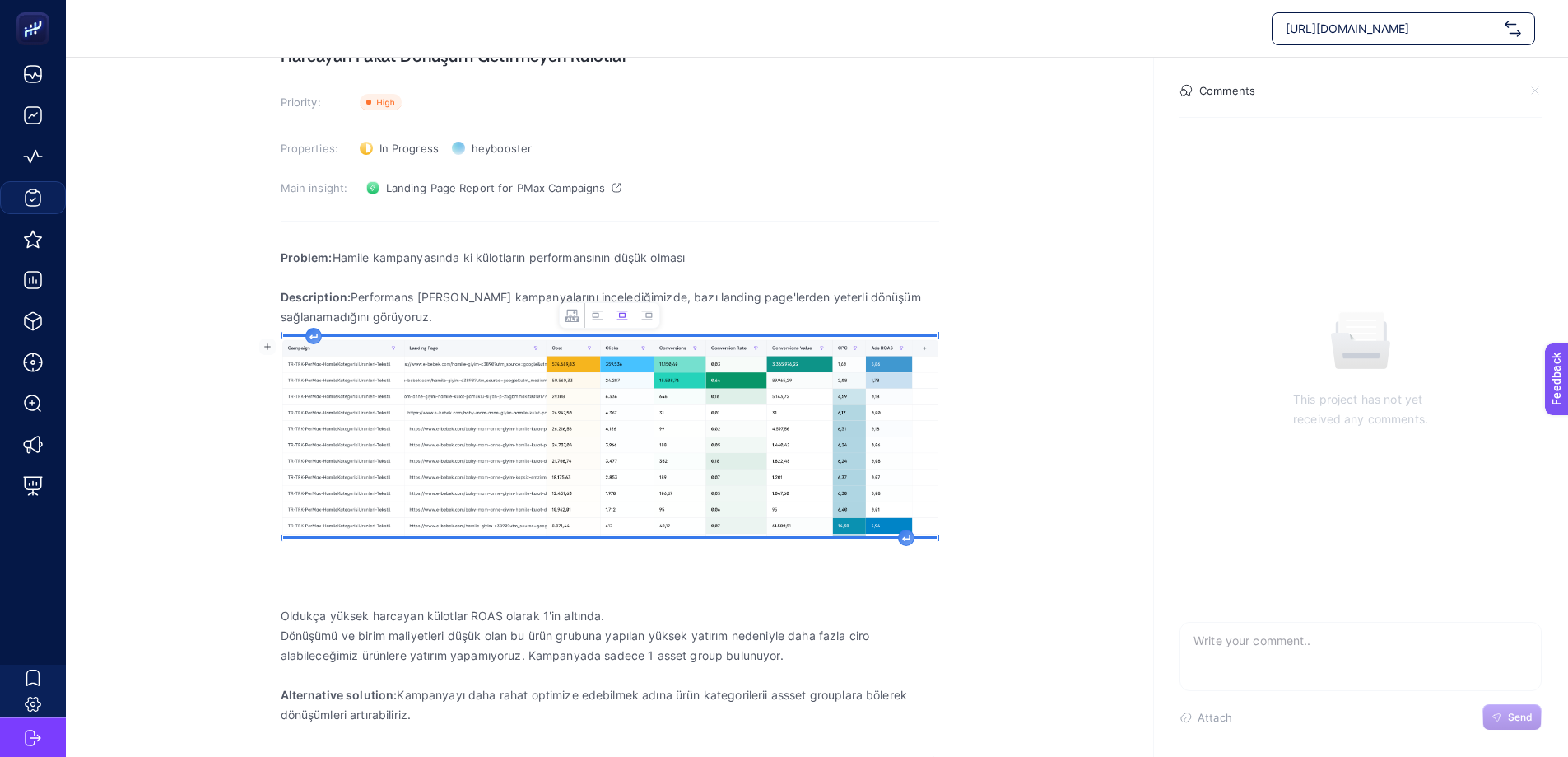
scroll to position [114, 0]
